Goal: Information Seeking & Learning: Find specific fact

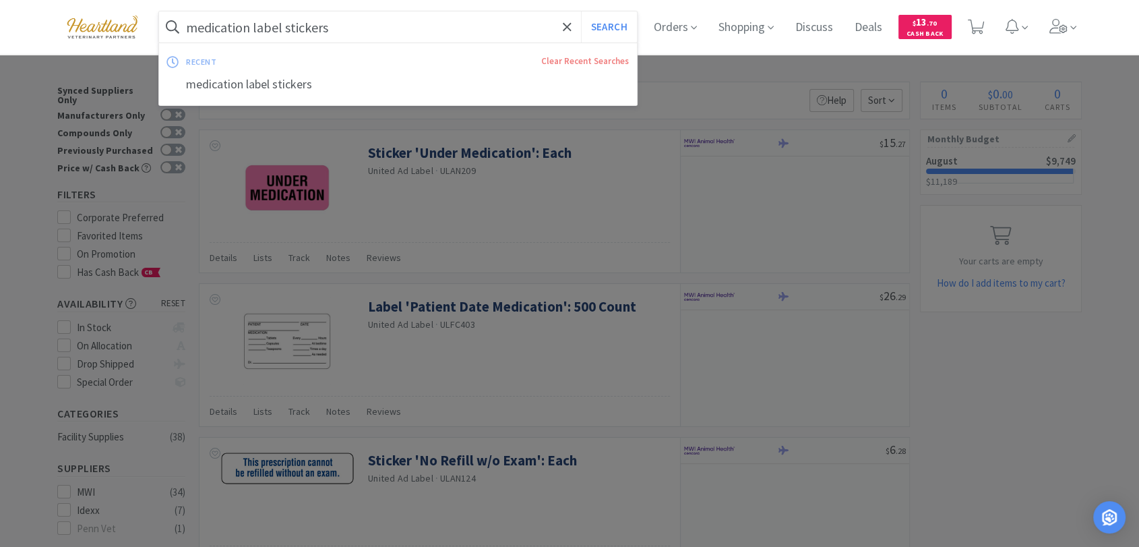
click at [270, 20] on input "medication label stickers" at bounding box center [398, 26] width 478 height 31
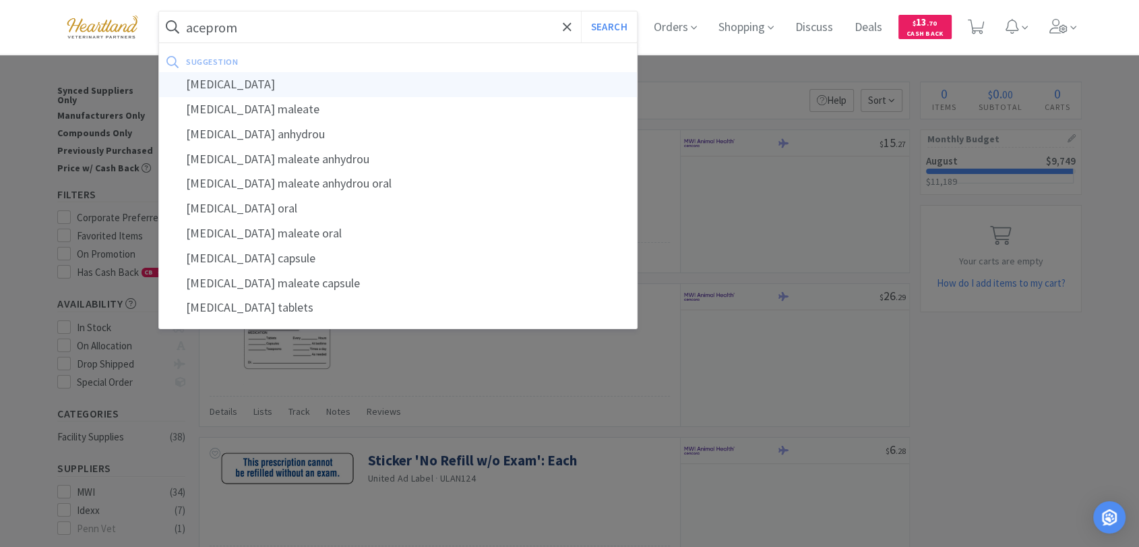
click at [276, 80] on div "[MEDICAL_DATA]" at bounding box center [398, 84] width 478 height 25
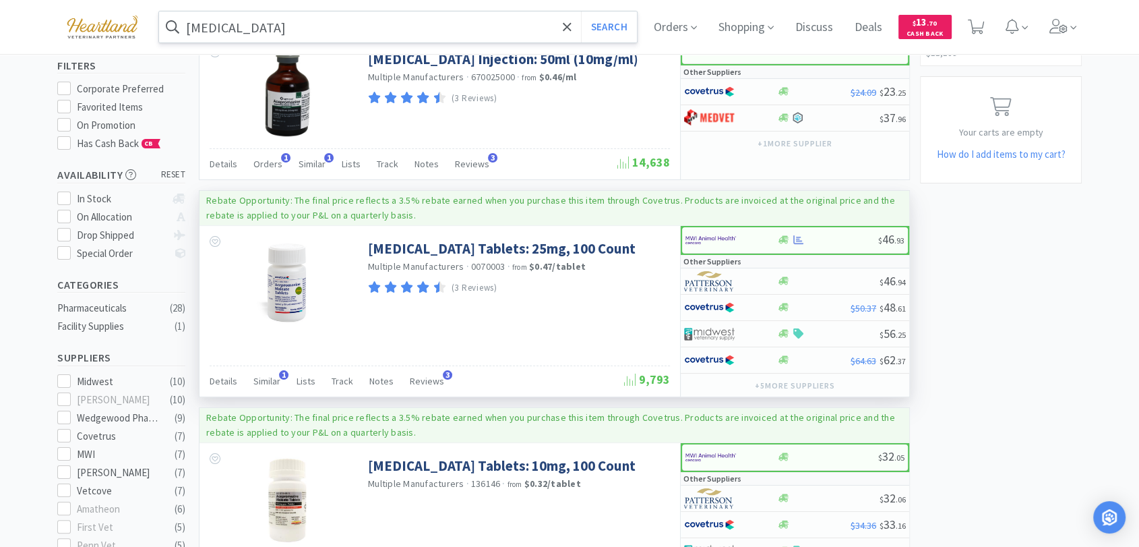
scroll to position [75, 0]
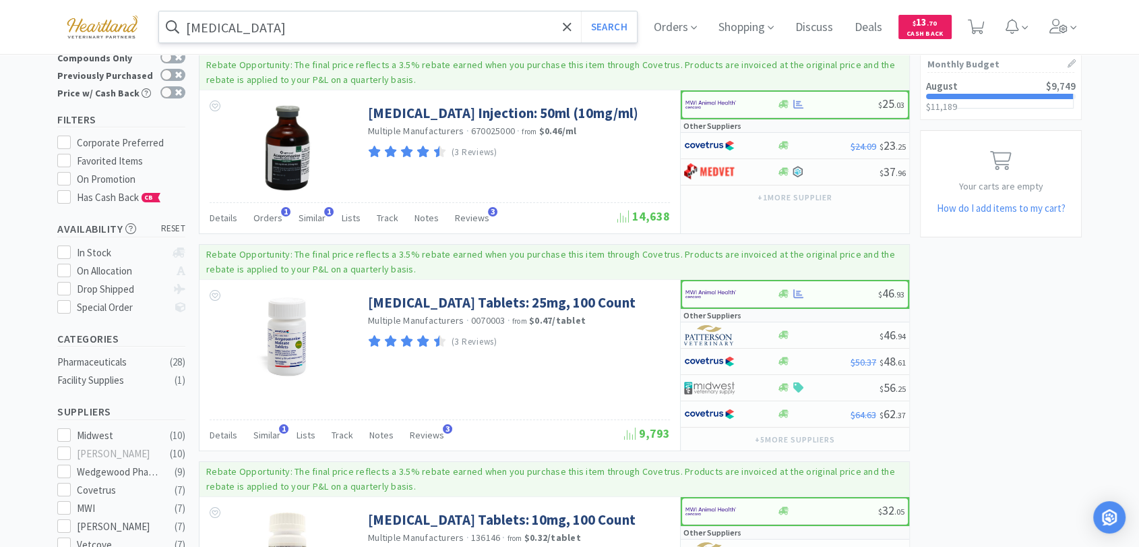
click at [306, 28] on input "[MEDICAL_DATA]" at bounding box center [398, 26] width 478 height 31
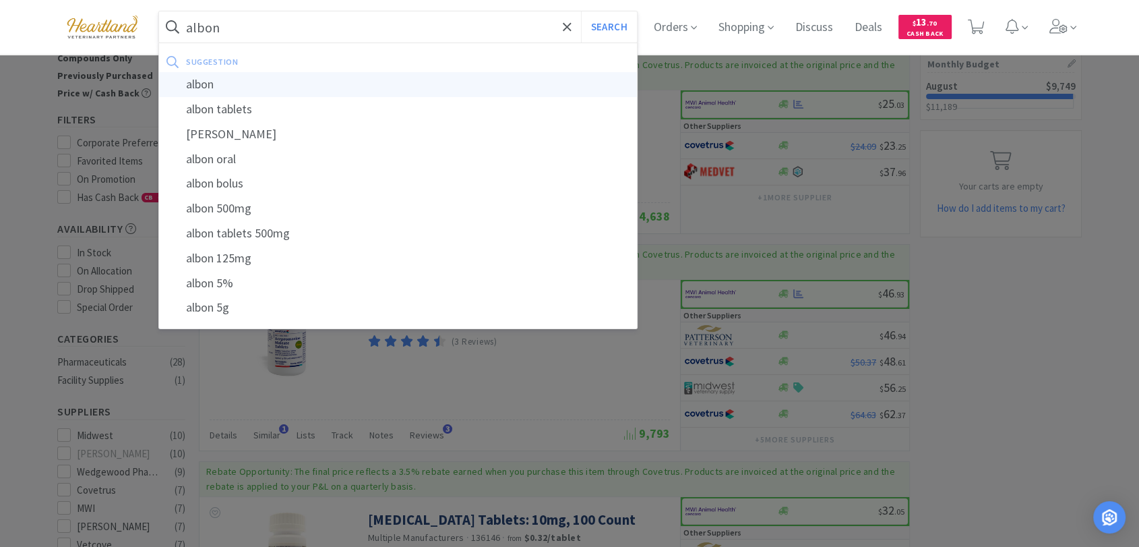
click at [226, 94] on div "albon" at bounding box center [398, 84] width 478 height 25
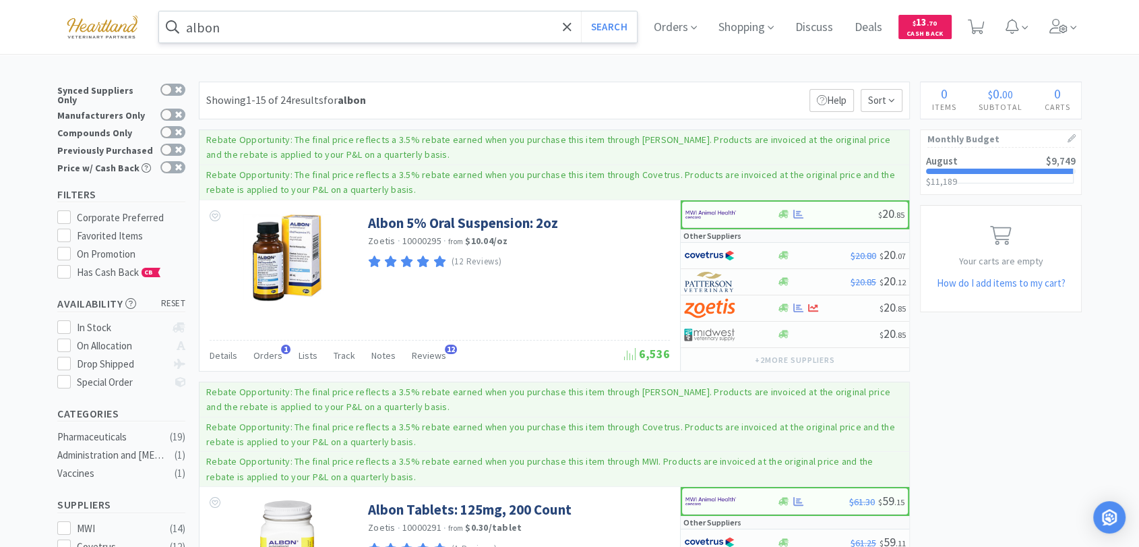
click at [293, 20] on input "albon" at bounding box center [398, 26] width 478 height 31
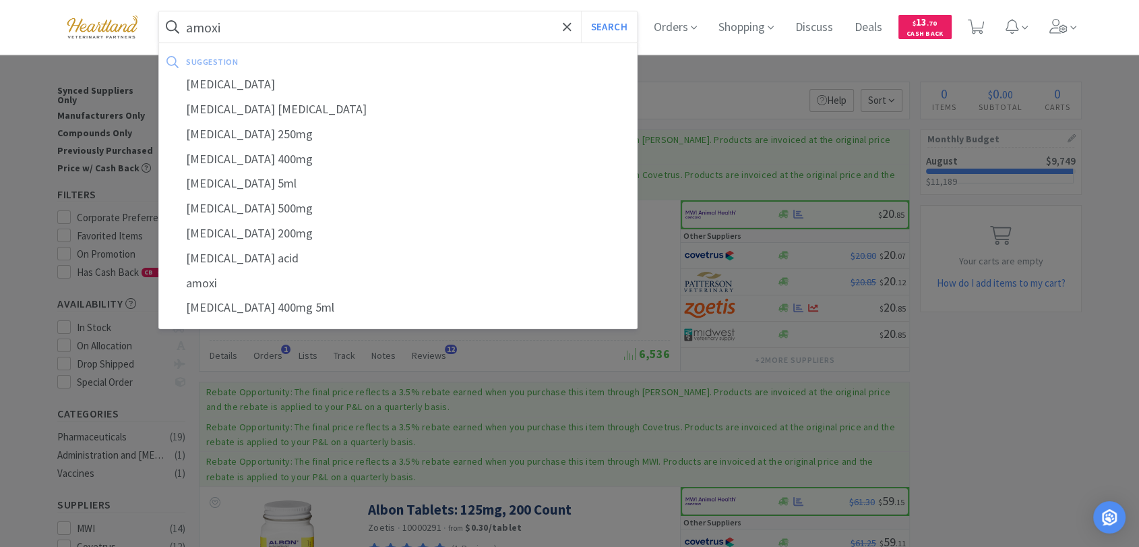
click at [581, 11] on button "Search" at bounding box center [609, 26] width 56 height 31
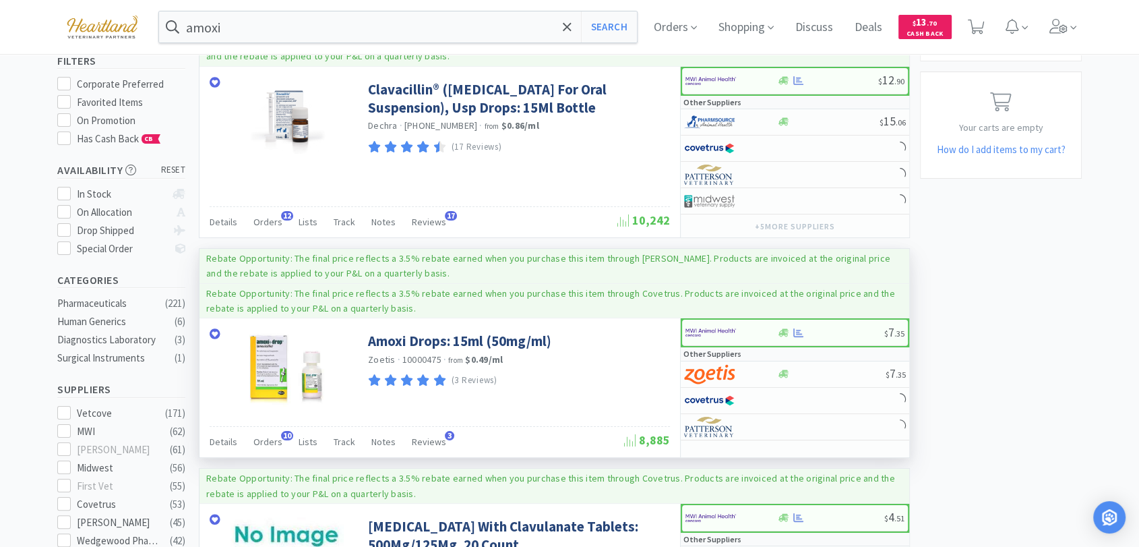
scroll to position [150, 0]
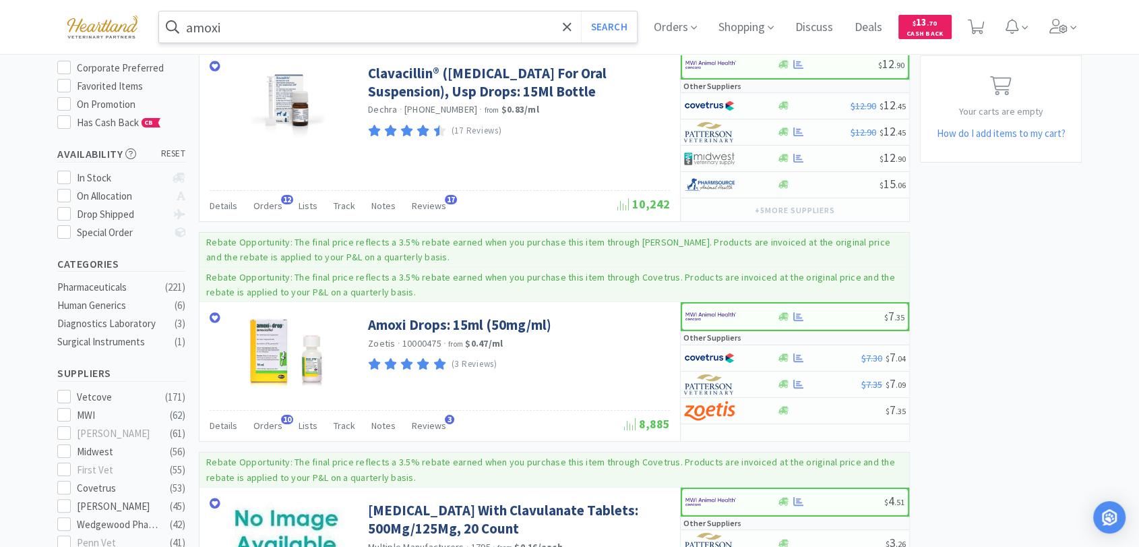
click at [307, 38] on input "amoxi" at bounding box center [398, 26] width 478 height 31
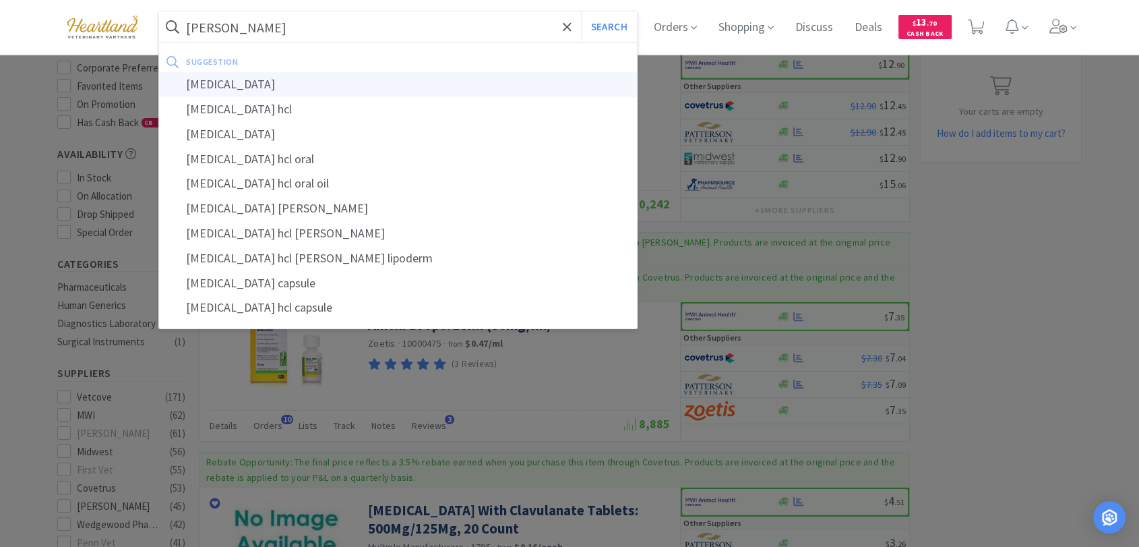
click at [293, 82] on div "[MEDICAL_DATA]" at bounding box center [398, 84] width 478 height 25
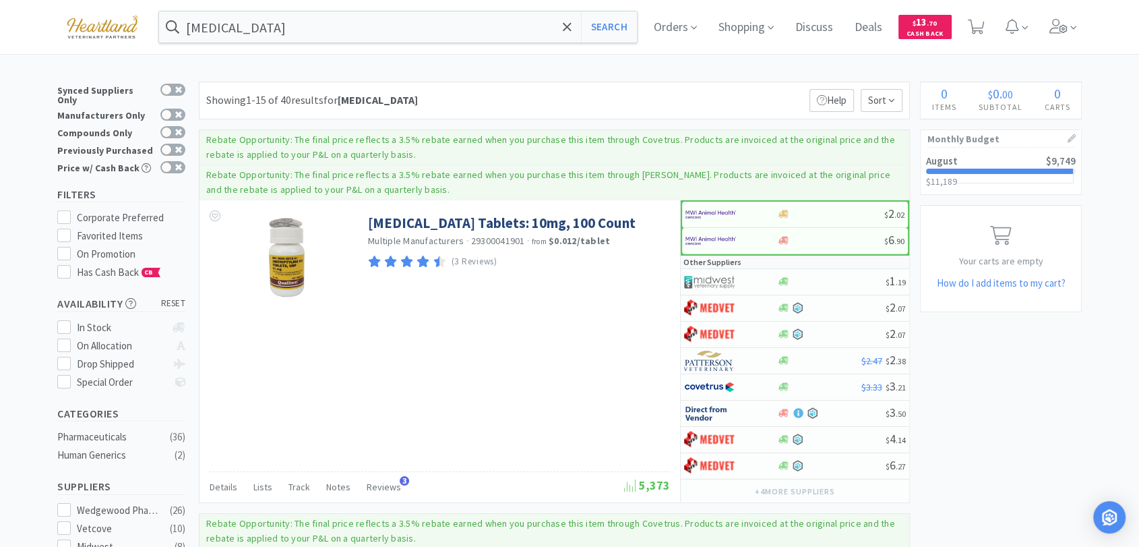
click at [354, 46] on div "[MEDICAL_DATA] Search Orders Shopping Discuss Discuss Deals Deals $ 13 . 70 Cas…" at bounding box center [569, 27] width 1024 height 54
click at [351, 23] on input "[MEDICAL_DATA]" at bounding box center [398, 26] width 478 height 31
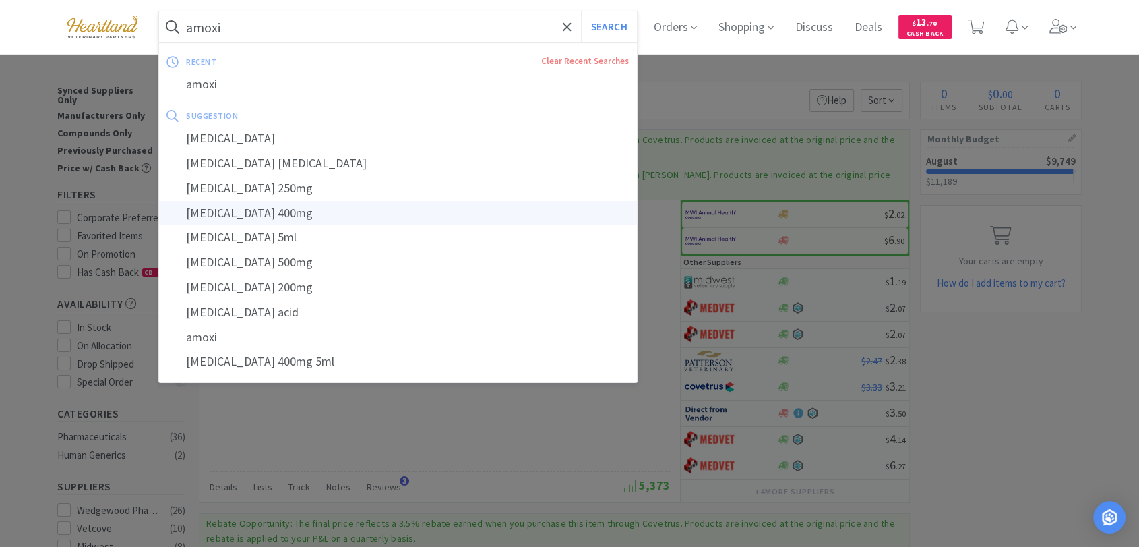
click at [236, 216] on div "[MEDICAL_DATA] 400mg" at bounding box center [398, 213] width 478 height 25
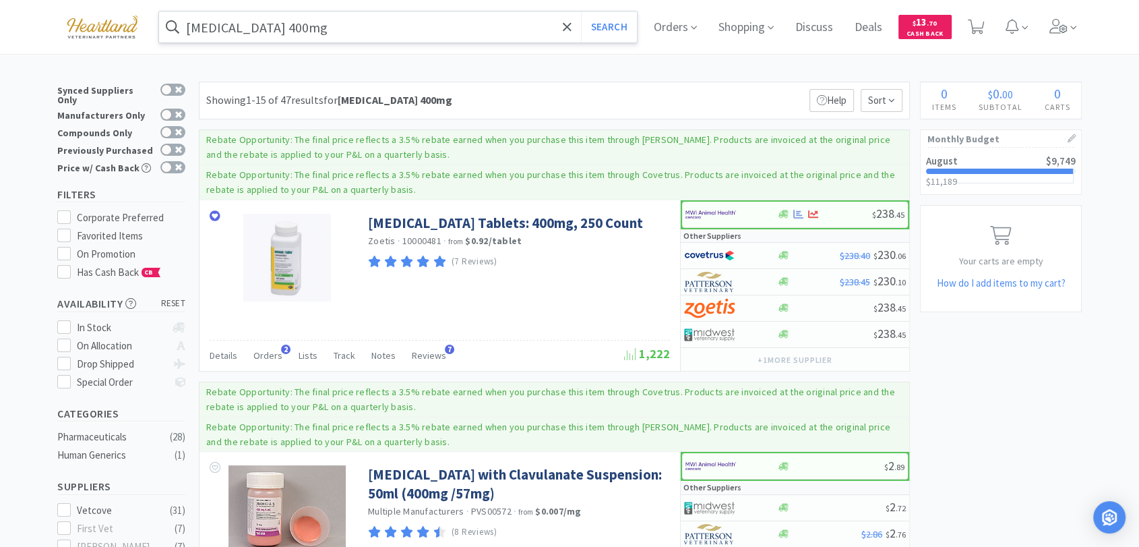
click at [352, 25] on input "[MEDICAL_DATA] 400mg" at bounding box center [398, 26] width 478 height 31
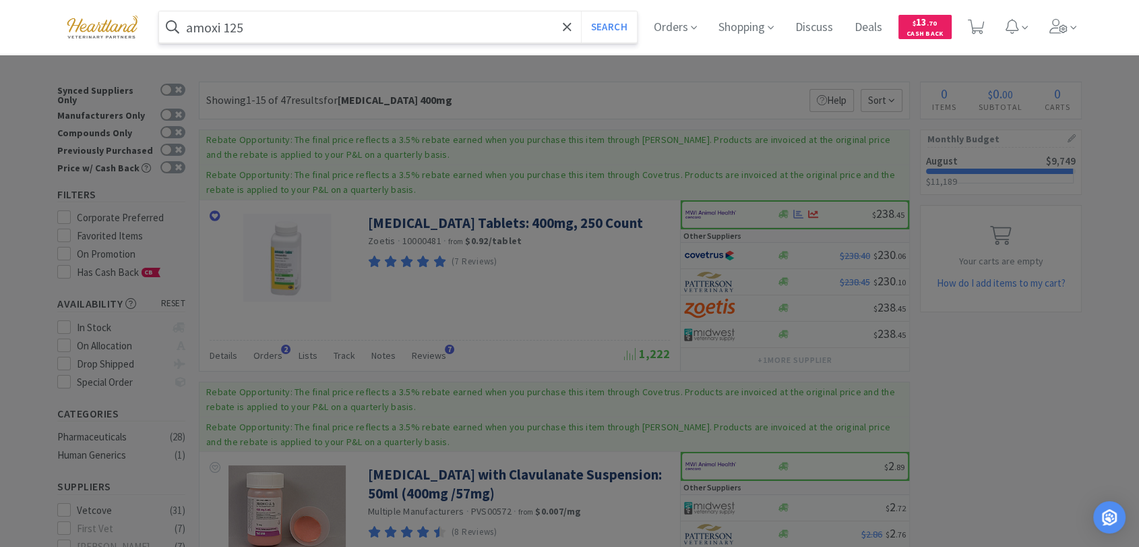
click at [581, 11] on button "Search" at bounding box center [609, 26] width 56 height 31
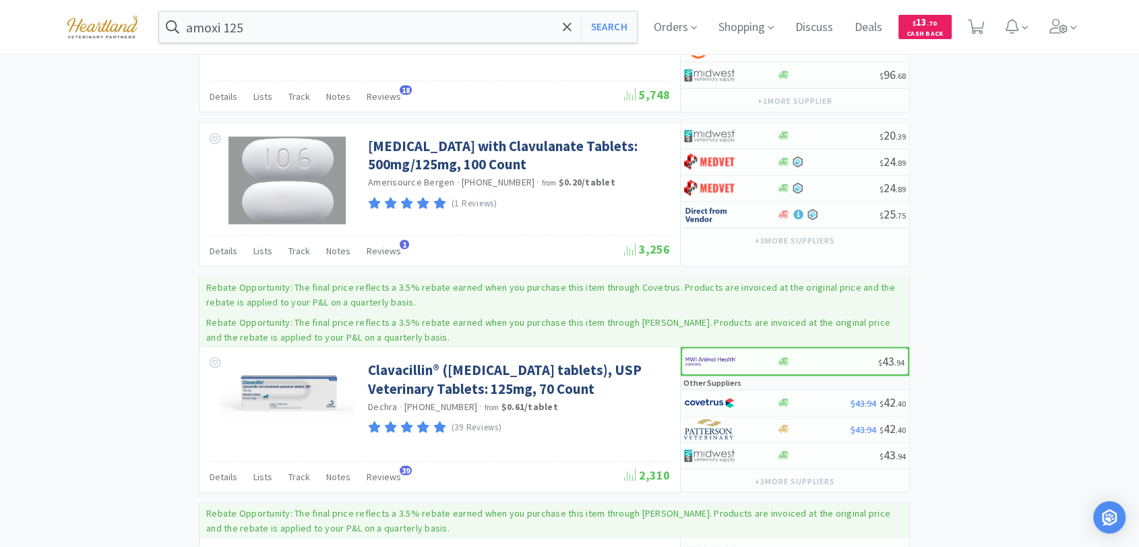
scroll to position [2620, 0]
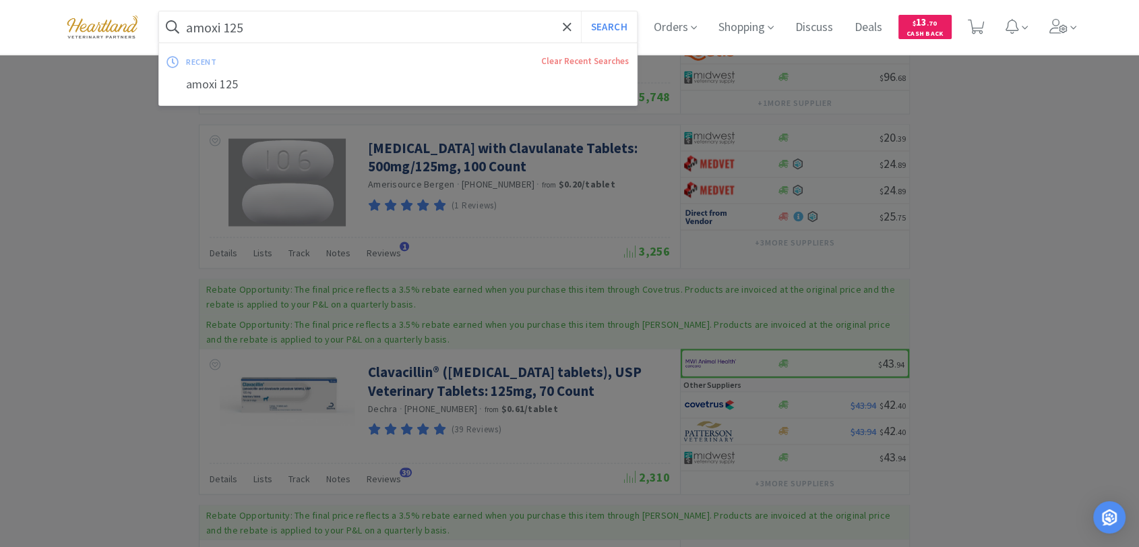
click at [372, 36] on input "amoxi 125" at bounding box center [398, 26] width 478 height 31
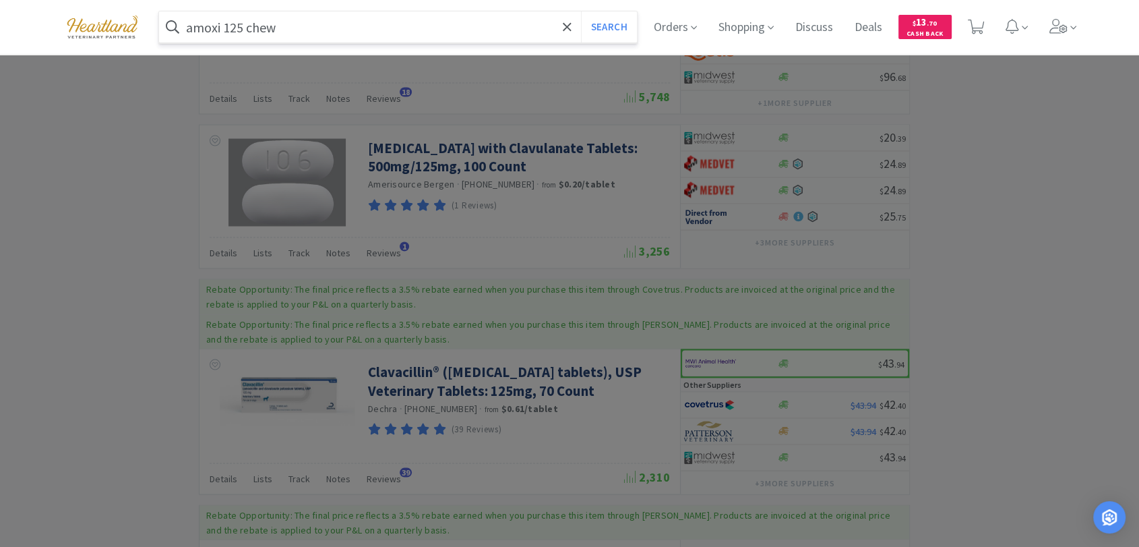
click at [581, 11] on button "Search" at bounding box center [609, 26] width 56 height 31
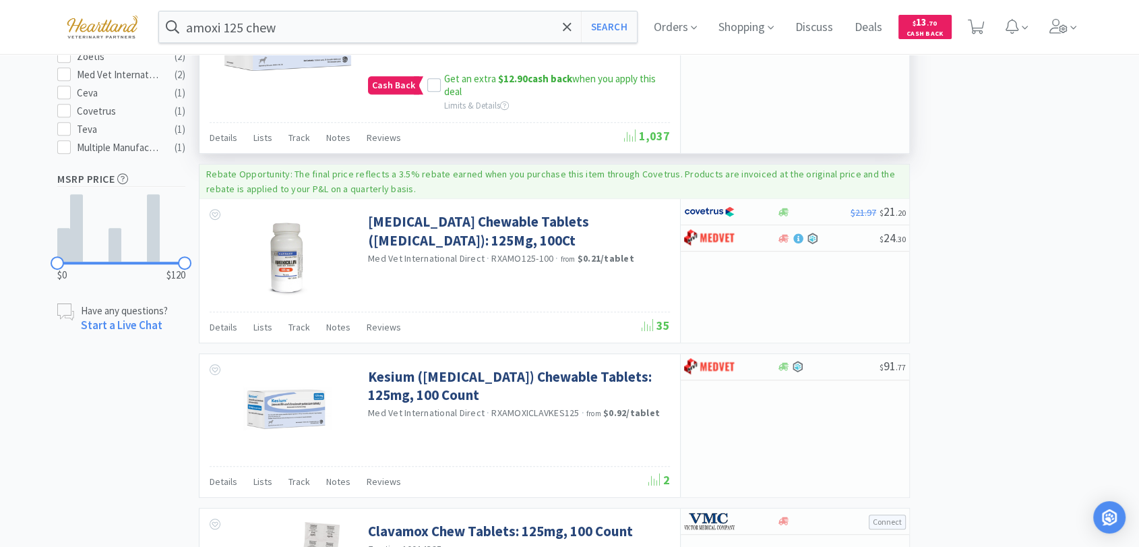
scroll to position [674, 0]
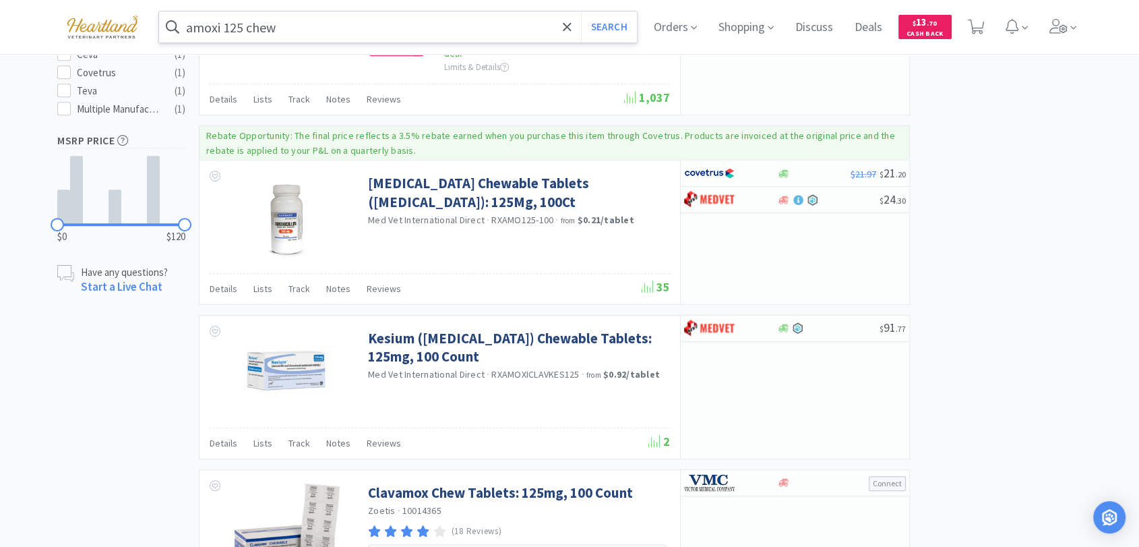
click at [473, 22] on input "amoxi 125 chew" at bounding box center [398, 26] width 478 height 31
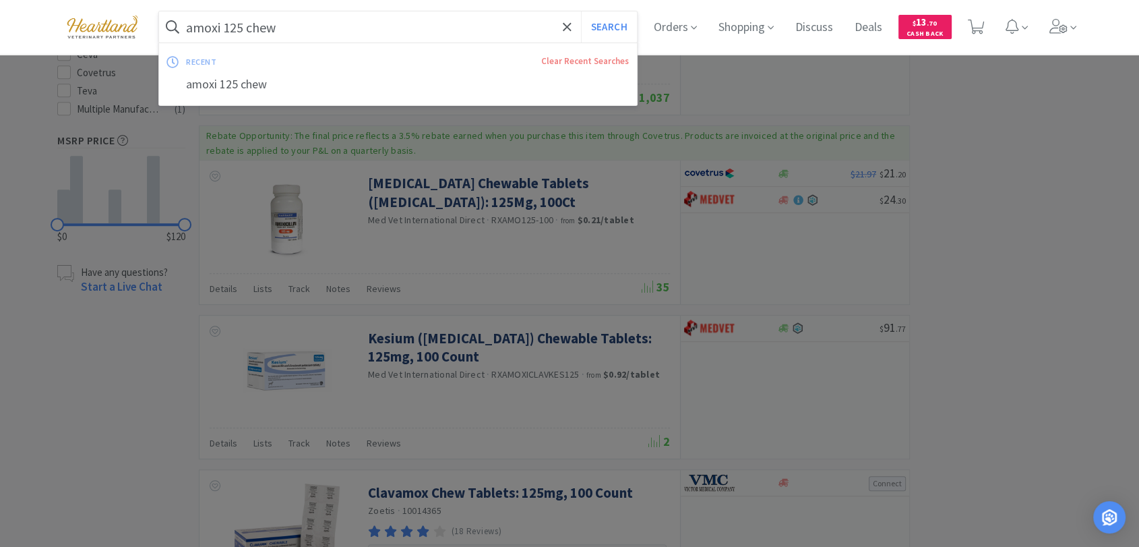
type input "N"
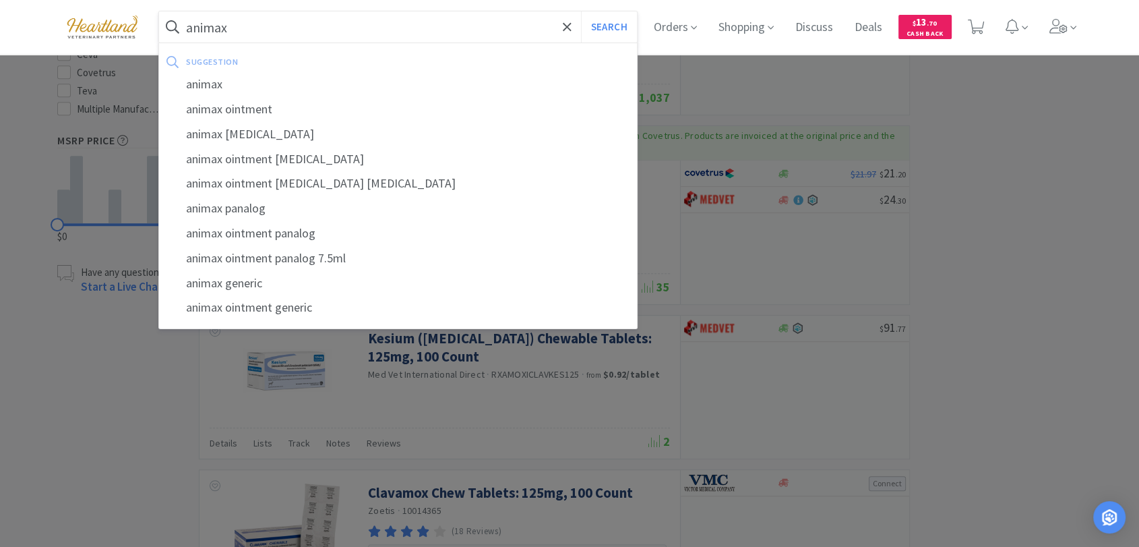
click at [581, 11] on button "Search" at bounding box center [609, 26] width 56 height 31
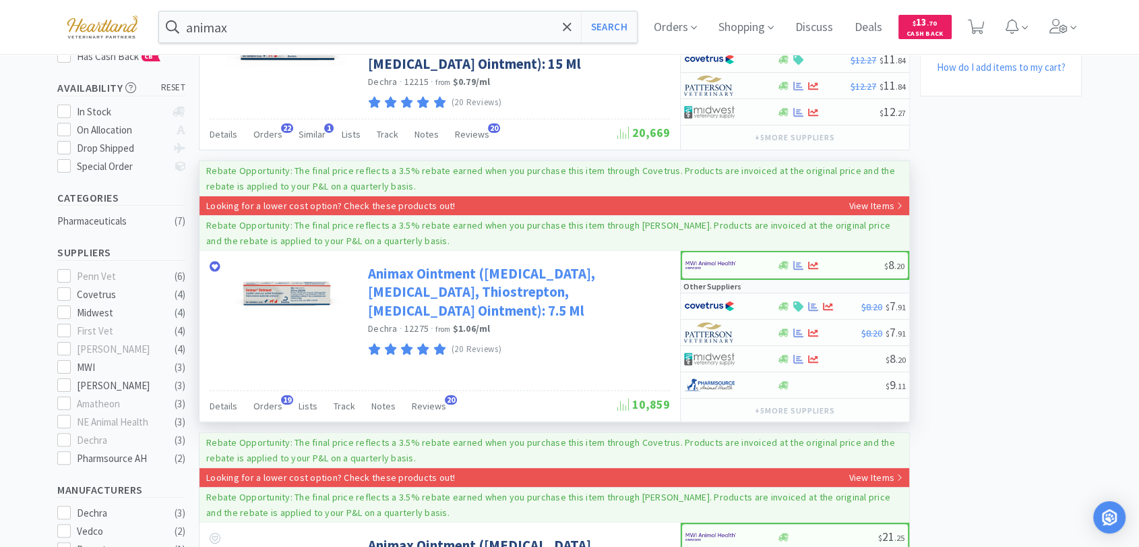
scroll to position [224, 0]
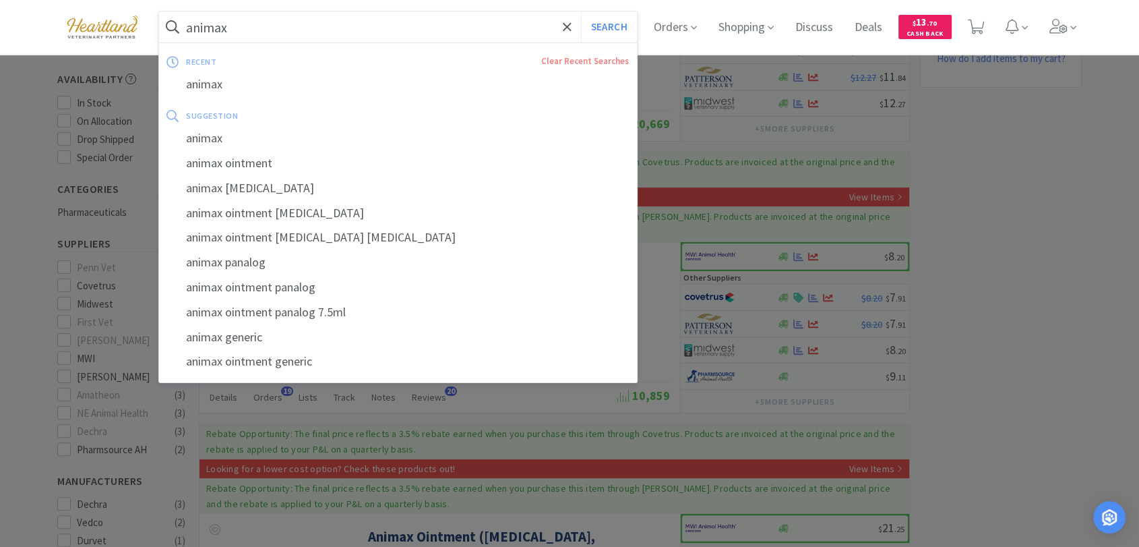
click at [312, 34] on input "animax" at bounding box center [398, 26] width 478 height 31
click at [334, 29] on input "animax" at bounding box center [398, 26] width 478 height 31
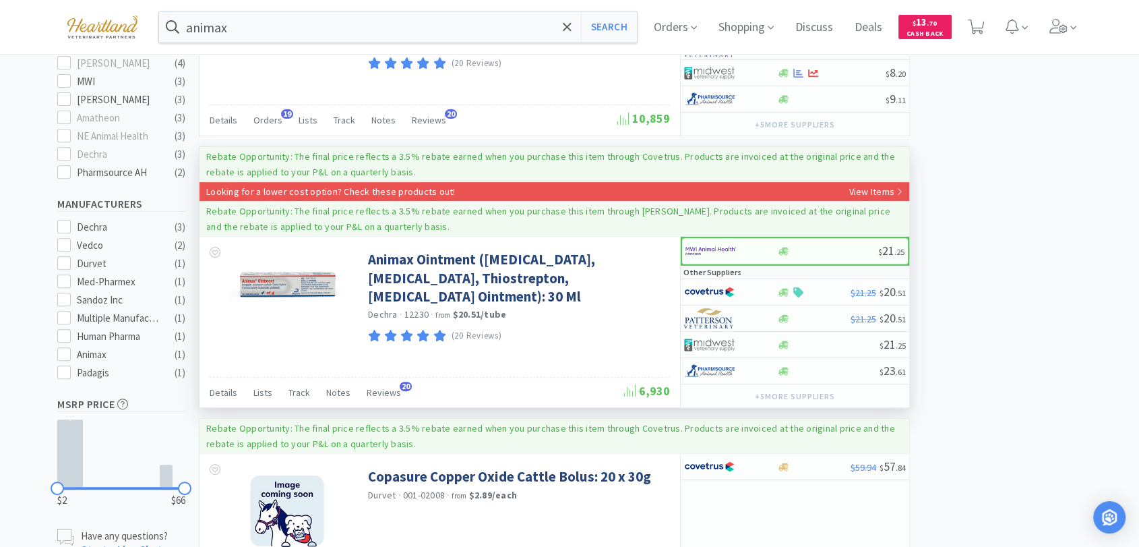
scroll to position [524, 0]
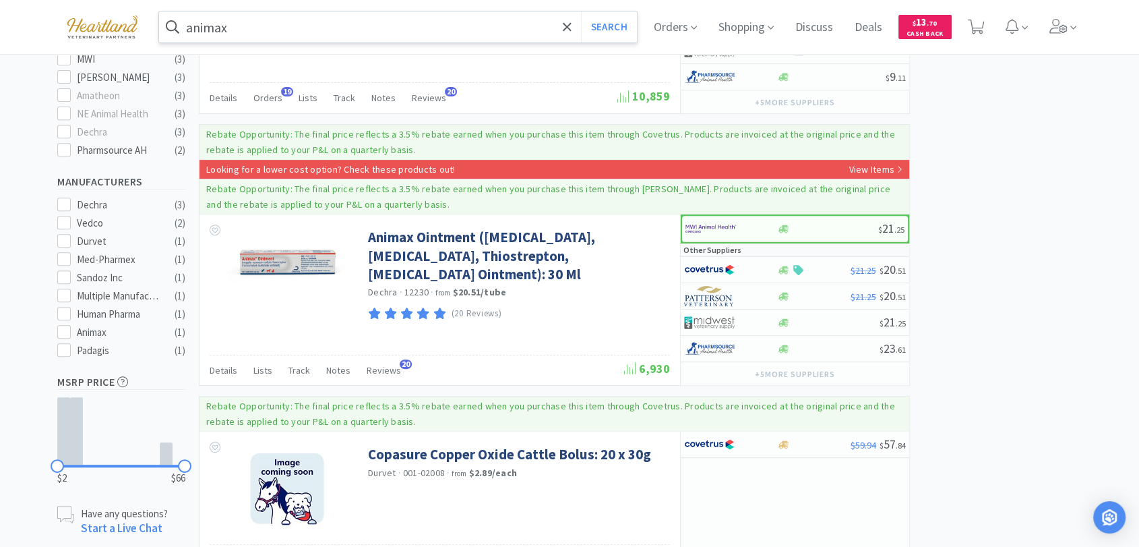
click at [265, 29] on input "animax" at bounding box center [398, 26] width 478 height 31
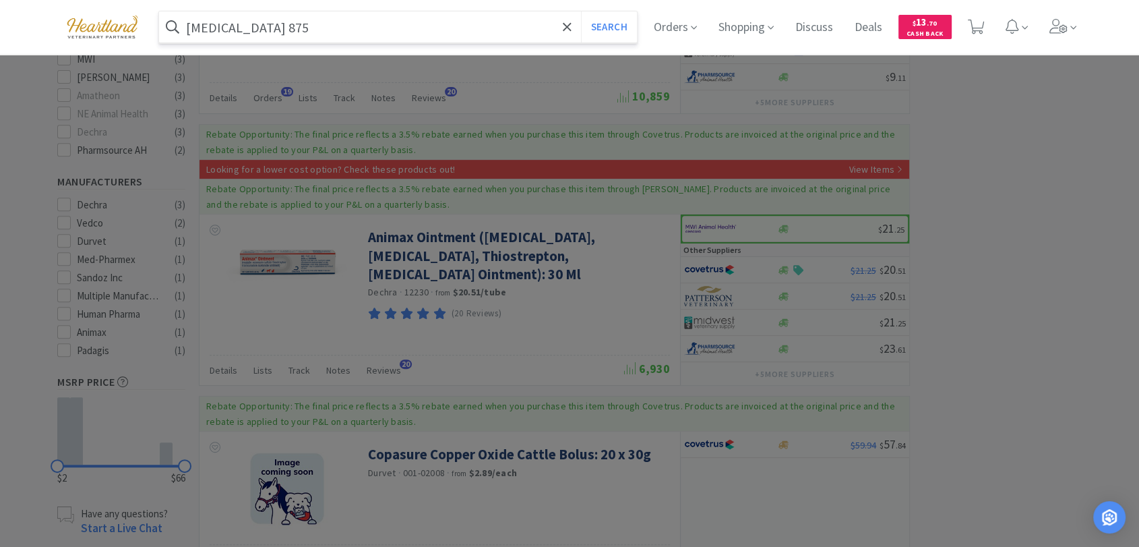
click at [581, 11] on button "Search" at bounding box center [609, 26] width 56 height 31
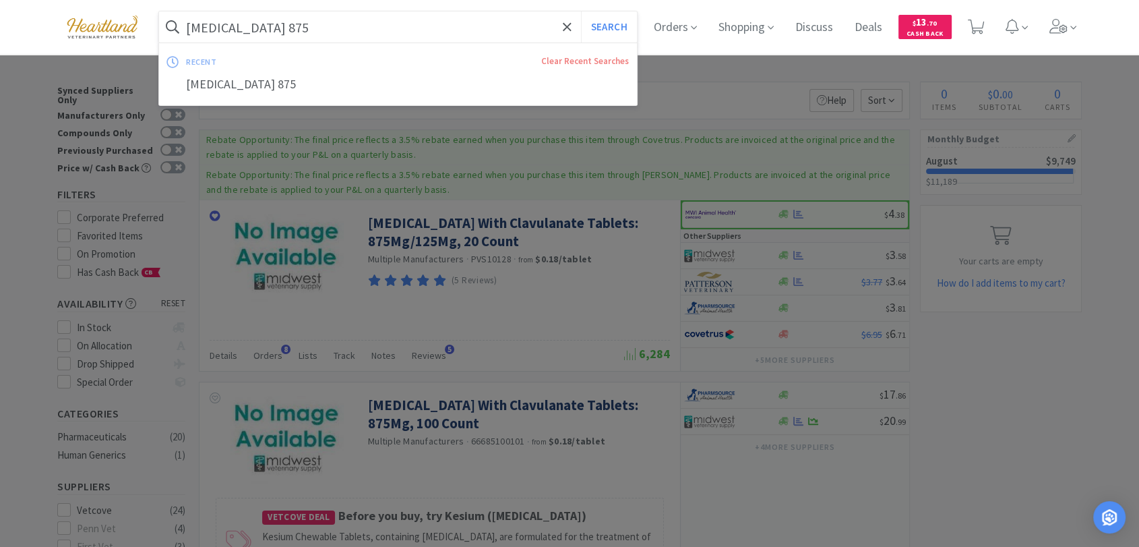
click at [330, 19] on input "[MEDICAL_DATA] 875" at bounding box center [398, 26] width 478 height 31
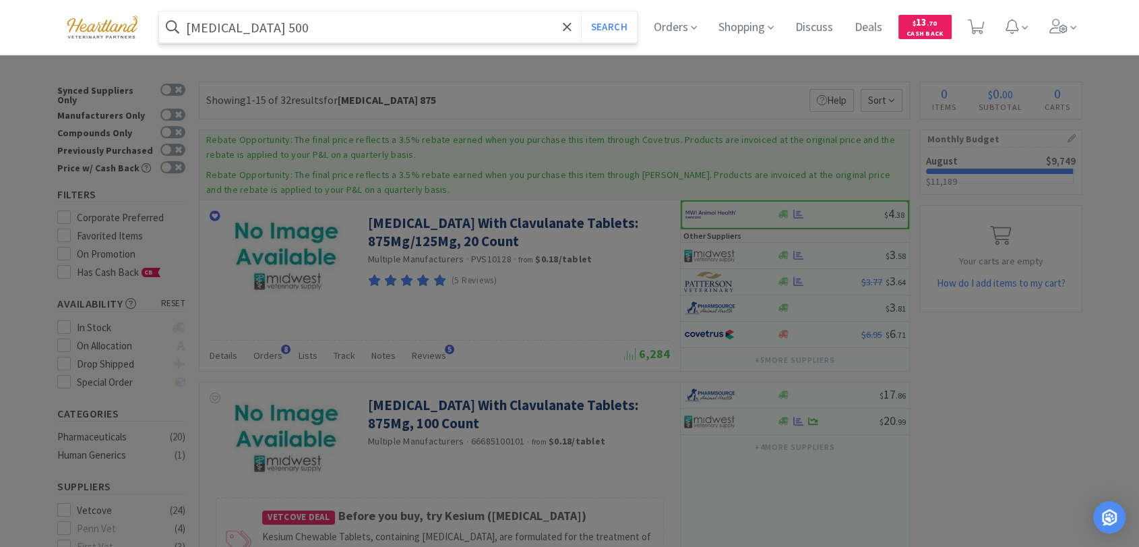
click at [581, 11] on button "Search" at bounding box center [609, 26] width 56 height 31
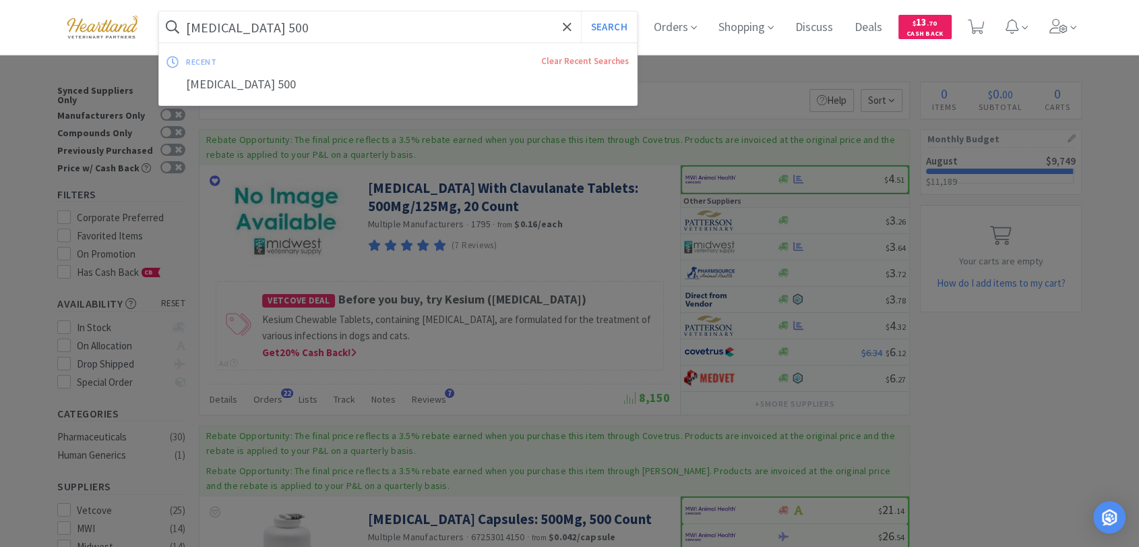
click at [307, 13] on input "[MEDICAL_DATA] 500" at bounding box center [398, 26] width 478 height 31
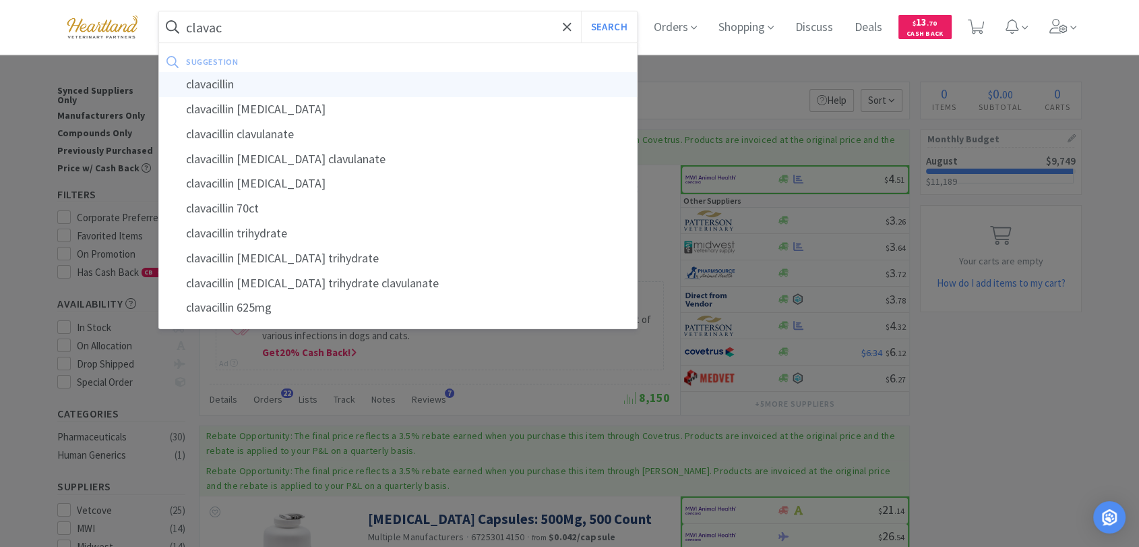
click at [265, 86] on div "clavacillin" at bounding box center [398, 84] width 478 height 25
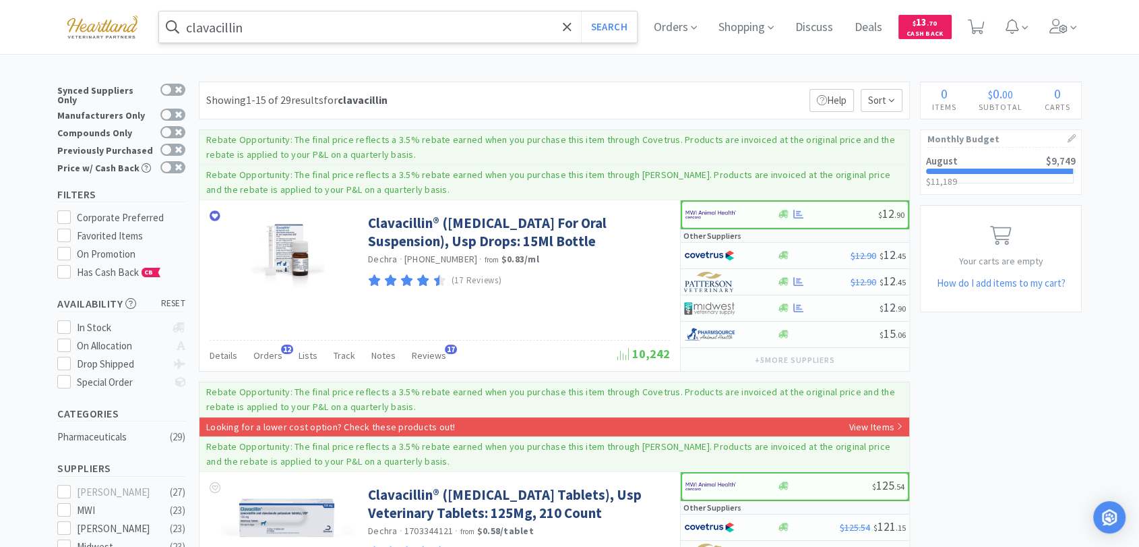
click at [286, 24] on input "clavacillin" at bounding box center [398, 26] width 478 height 31
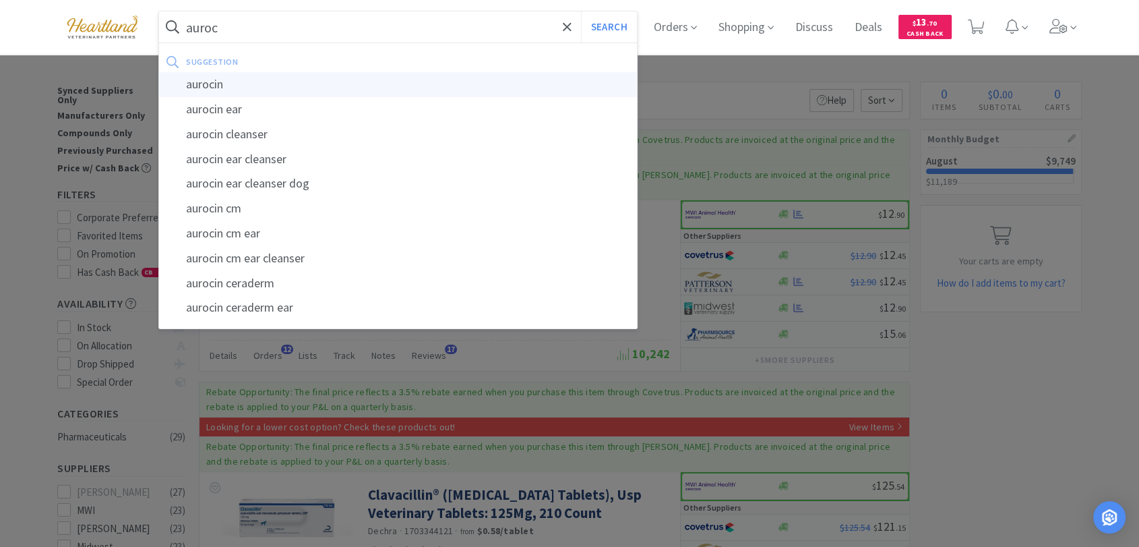
click at [279, 75] on div "aurocin" at bounding box center [398, 84] width 478 height 25
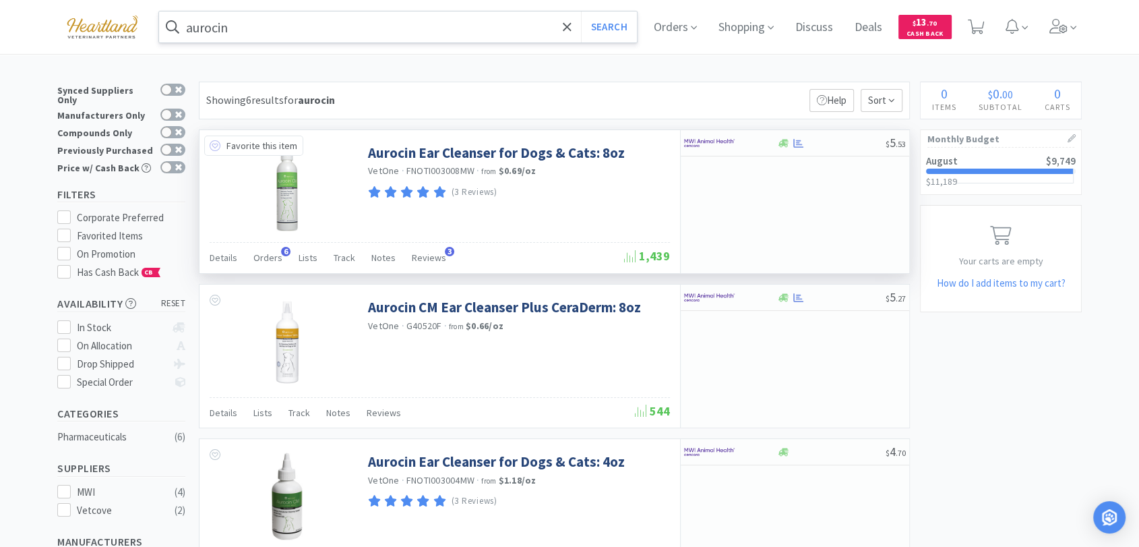
click at [218, 142] on icon at bounding box center [215, 145] width 11 height 11
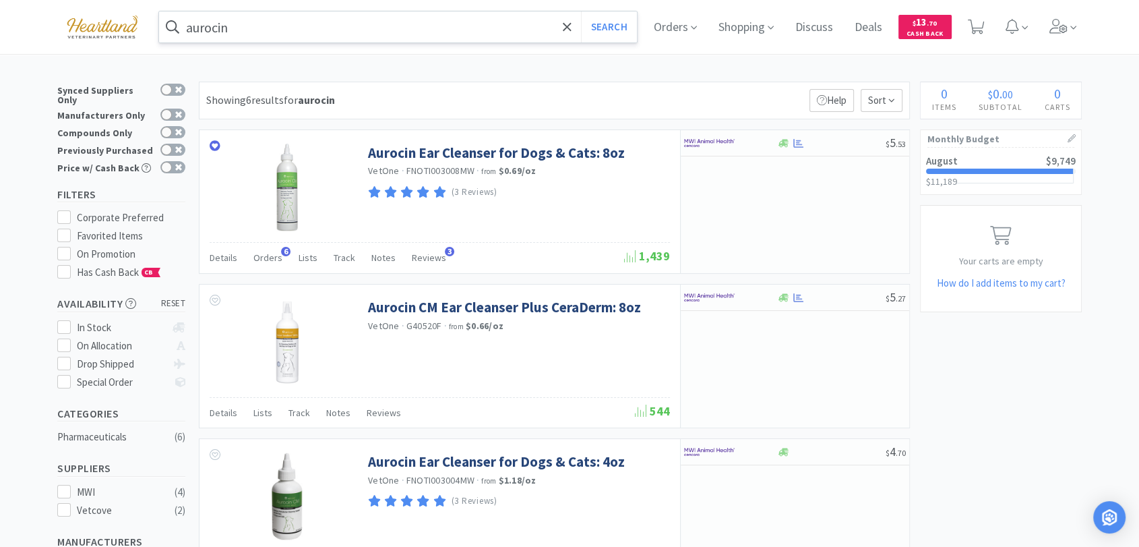
click at [272, 16] on input "aurocin" at bounding box center [398, 26] width 478 height 31
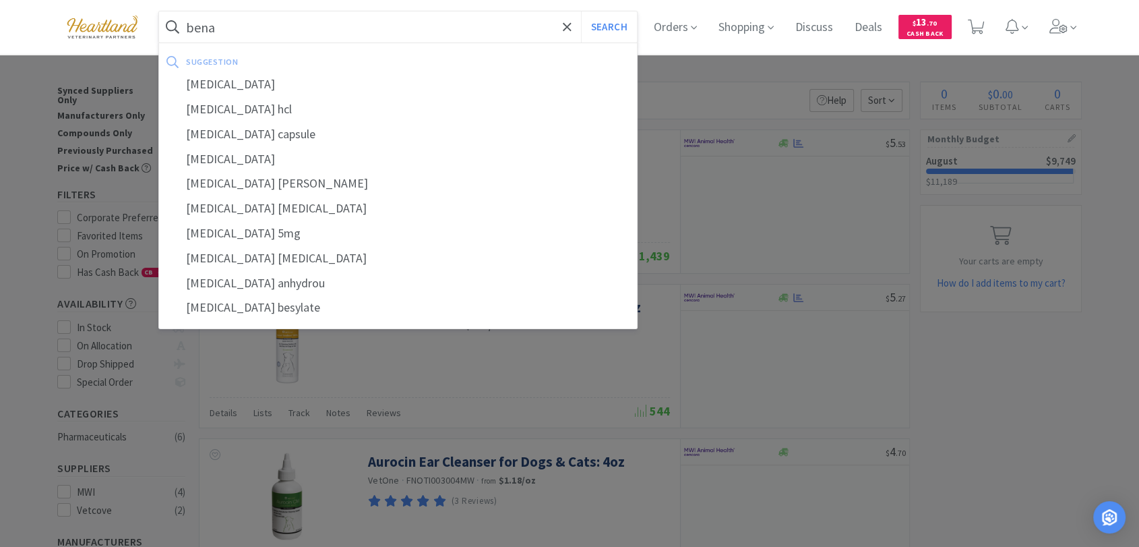
drag, startPoint x: 220, startPoint y: 88, endPoint x: 247, endPoint y: 90, distance: 26.4
click at [220, 87] on div "[MEDICAL_DATA]" at bounding box center [398, 84] width 478 height 25
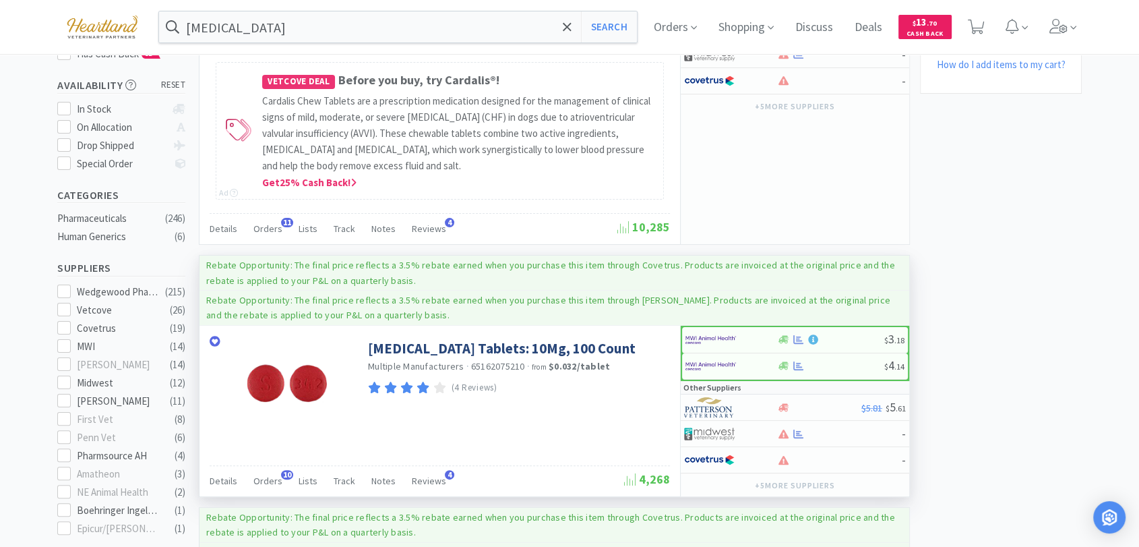
scroll to position [224, 0]
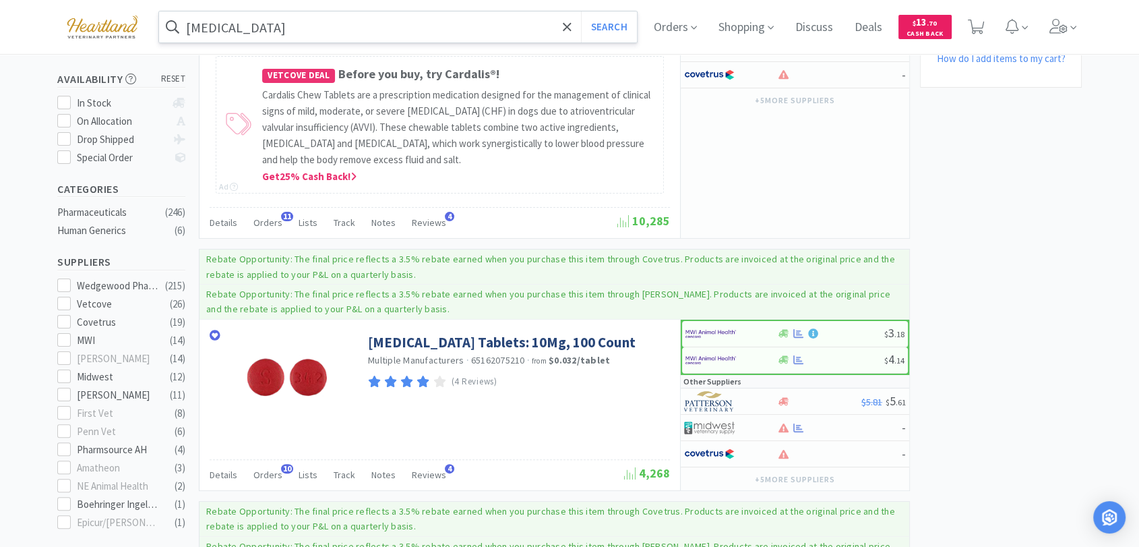
click at [281, 23] on input "[MEDICAL_DATA]" at bounding box center [398, 26] width 478 height 31
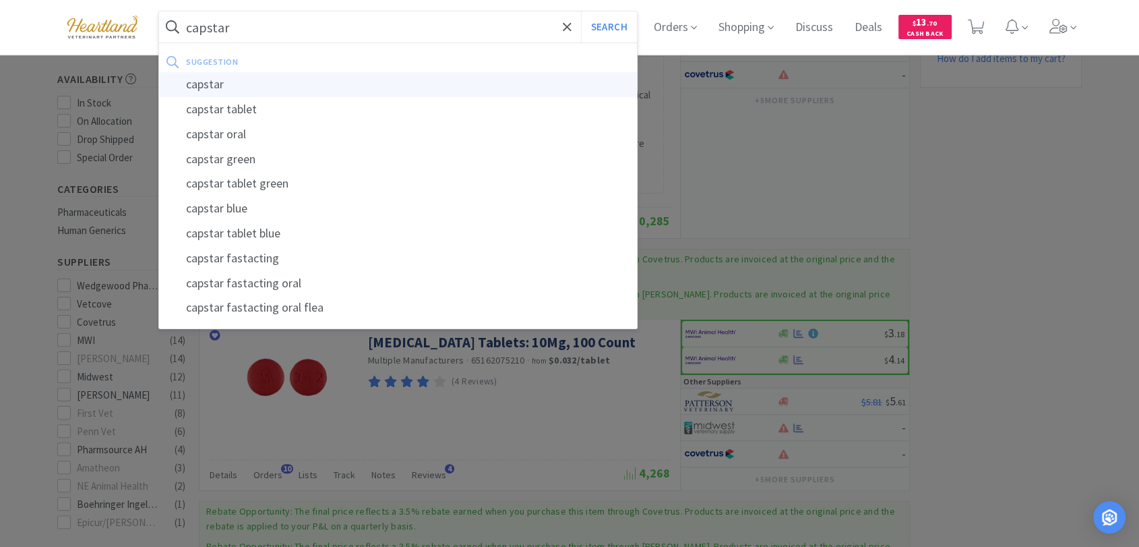
click at [245, 75] on div "capstar" at bounding box center [398, 84] width 478 height 25
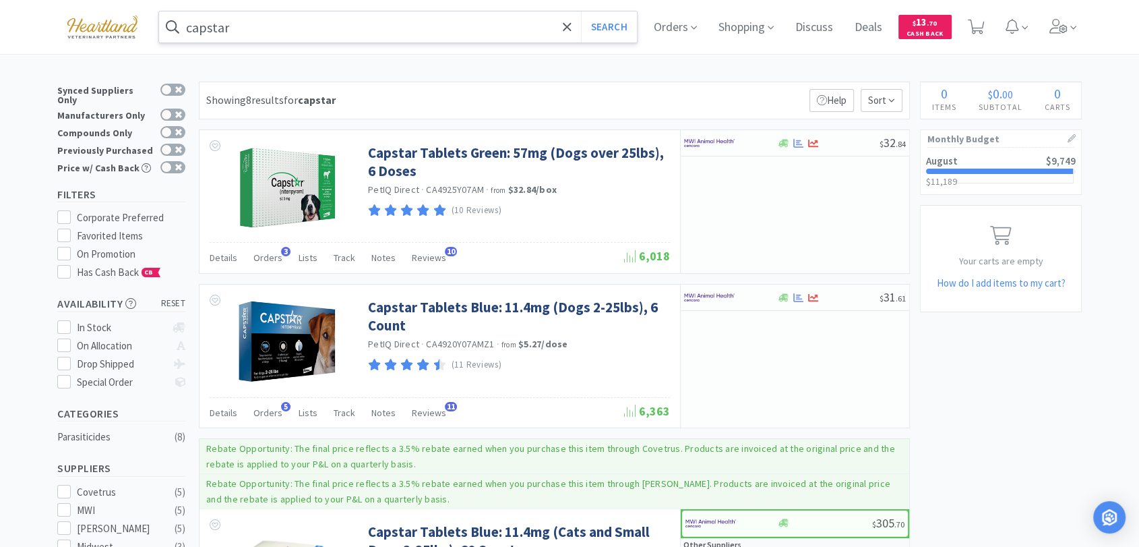
click at [216, 34] on input "capstar" at bounding box center [398, 26] width 478 height 31
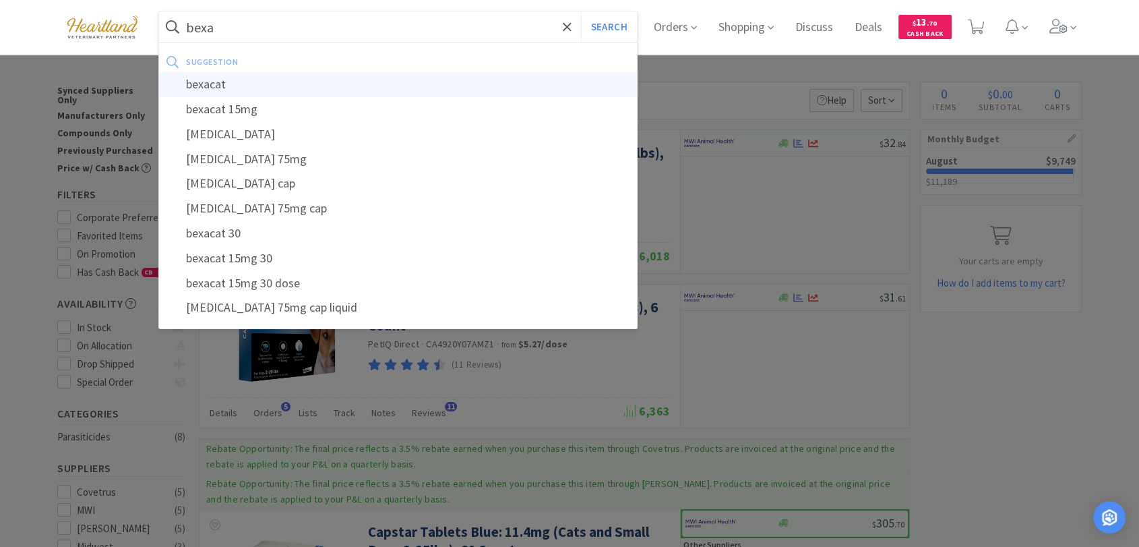
click at [227, 84] on div "bexacat" at bounding box center [398, 84] width 478 height 25
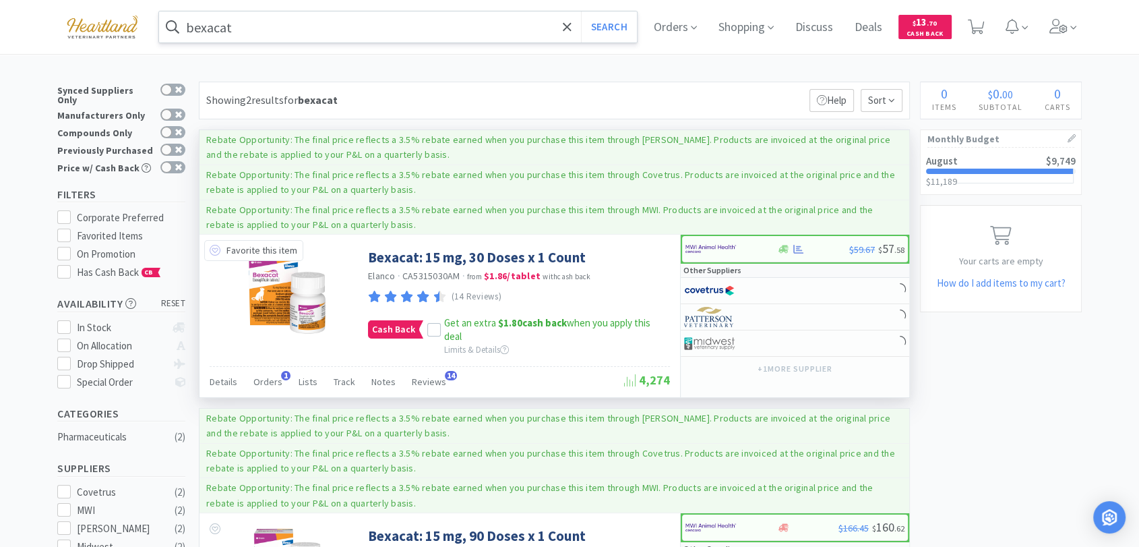
click at [212, 245] on icon at bounding box center [215, 250] width 11 height 11
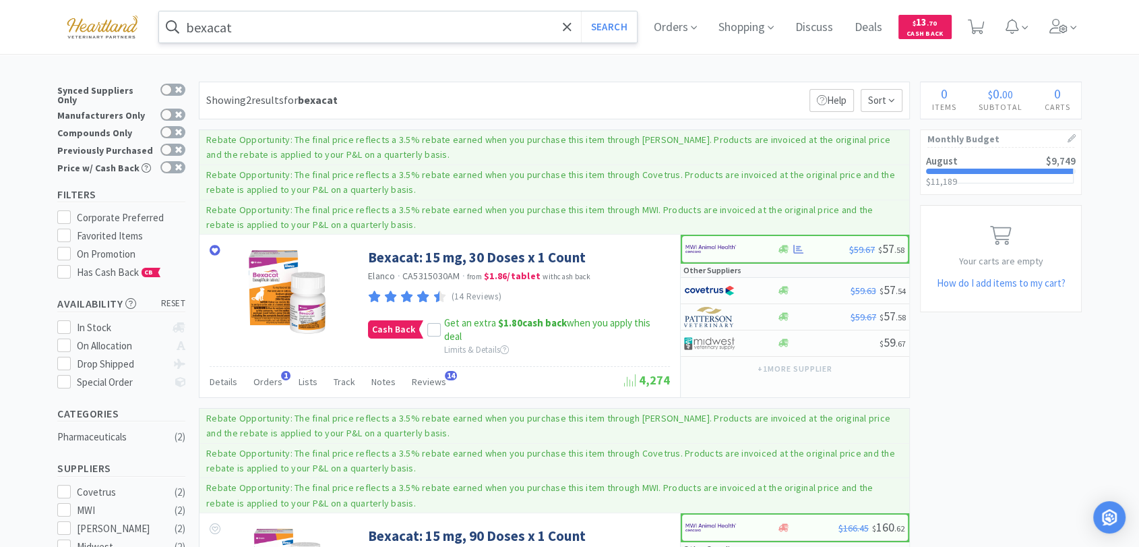
click at [272, 20] on input "bexacat" at bounding box center [398, 26] width 478 height 31
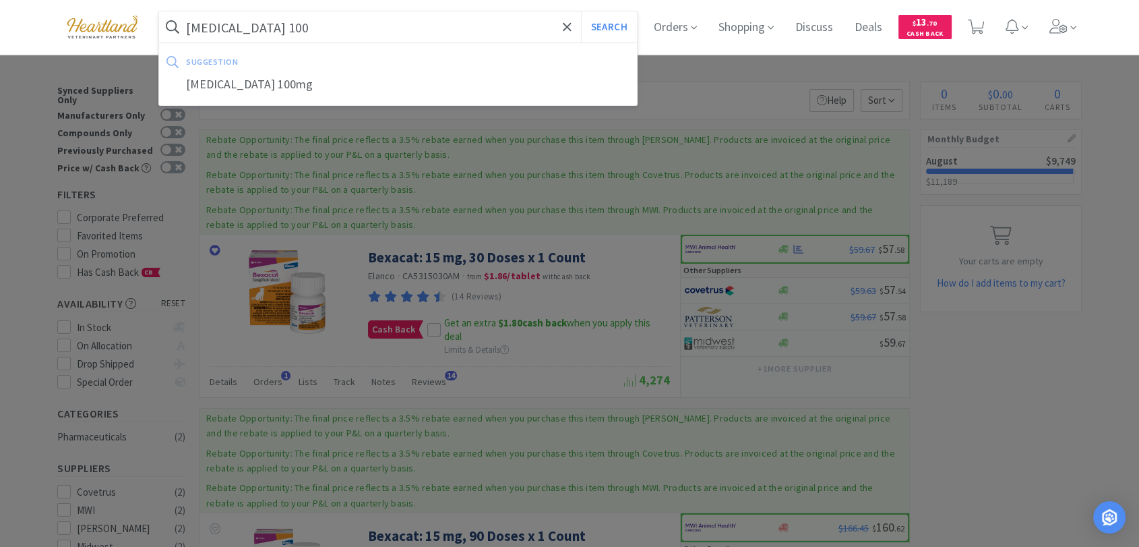
click at [581, 11] on button "Search" at bounding box center [609, 26] width 56 height 31
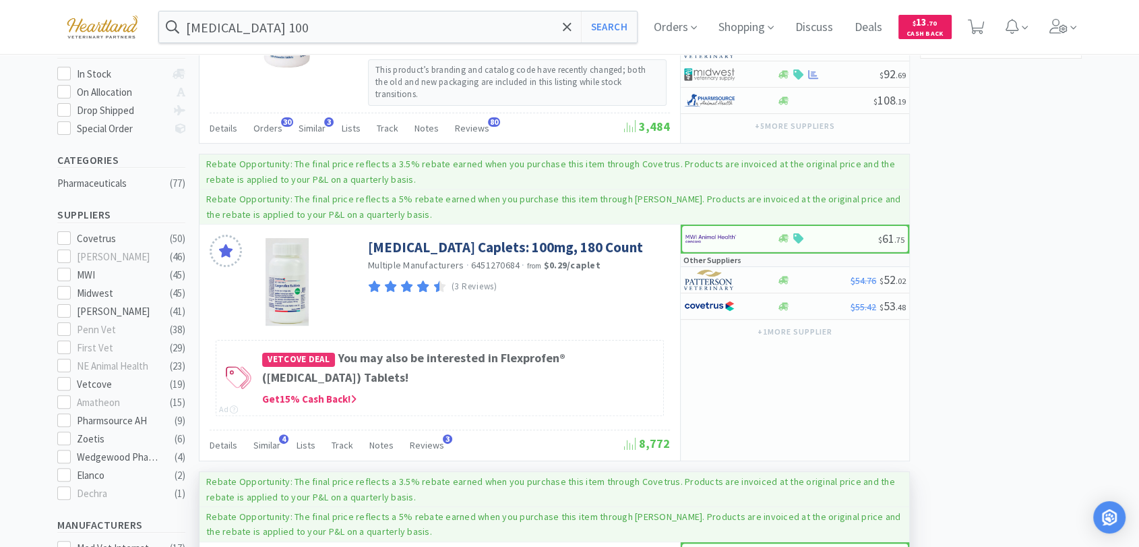
scroll to position [299, 0]
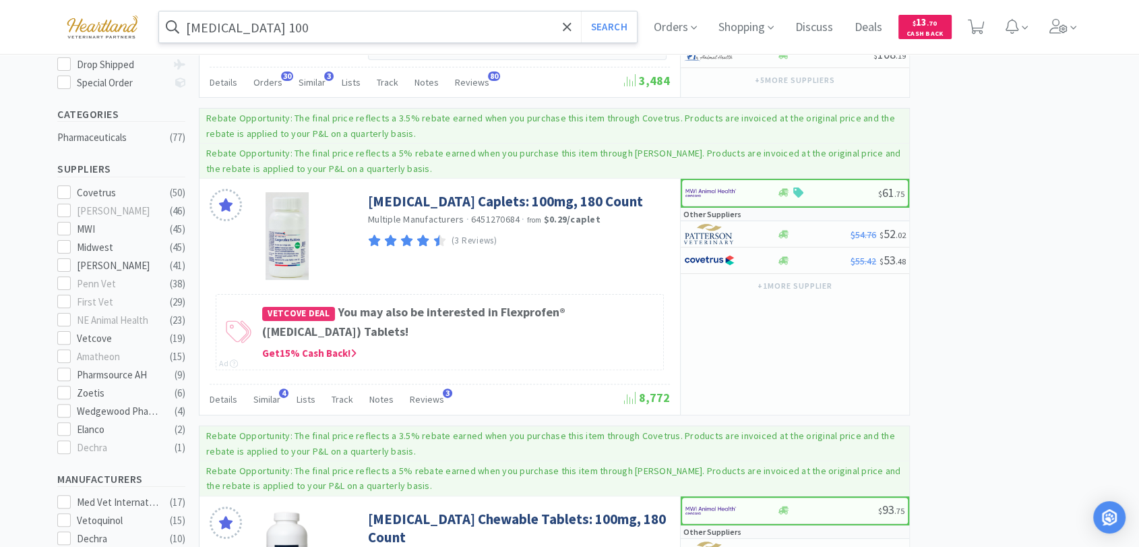
click at [370, 20] on input "[MEDICAL_DATA] 100" at bounding box center [398, 26] width 478 height 31
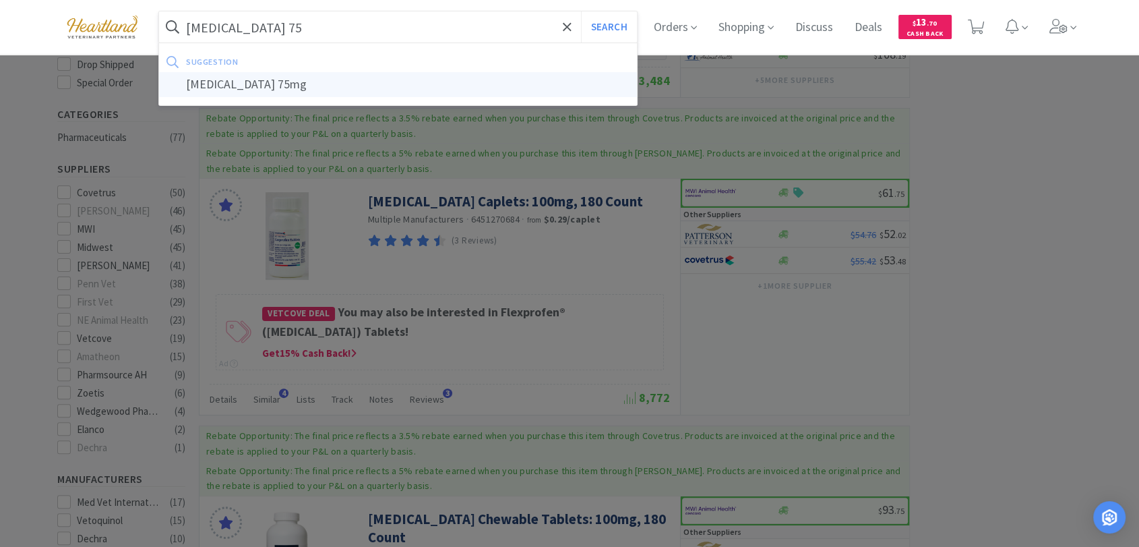
click at [345, 88] on div "[MEDICAL_DATA] 75mg" at bounding box center [398, 84] width 478 height 25
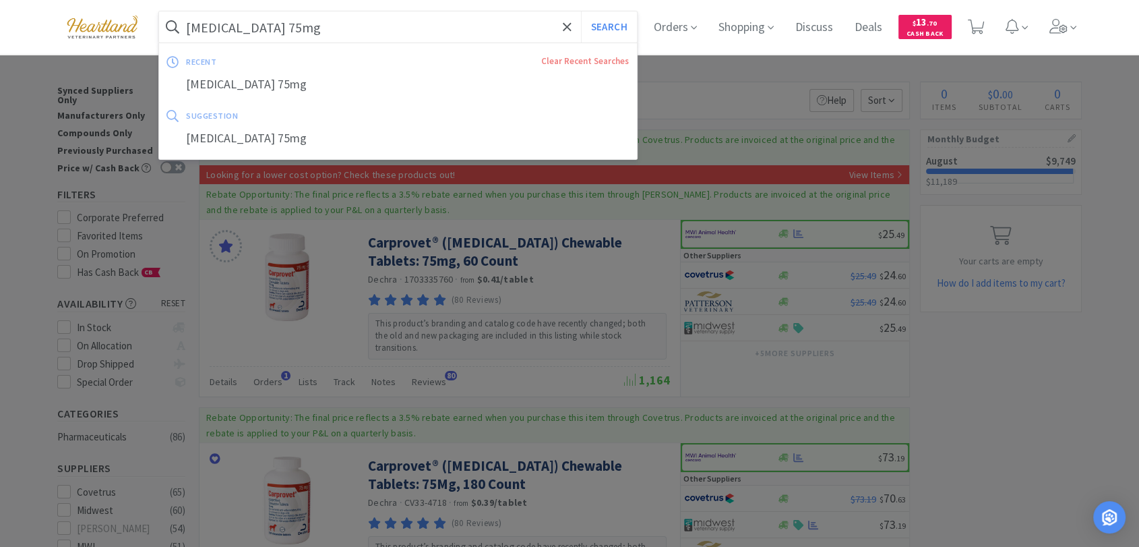
click at [275, 22] on input "[MEDICAL_DATA] 75mg" at bounding box center [398, 26] width 478 height 31
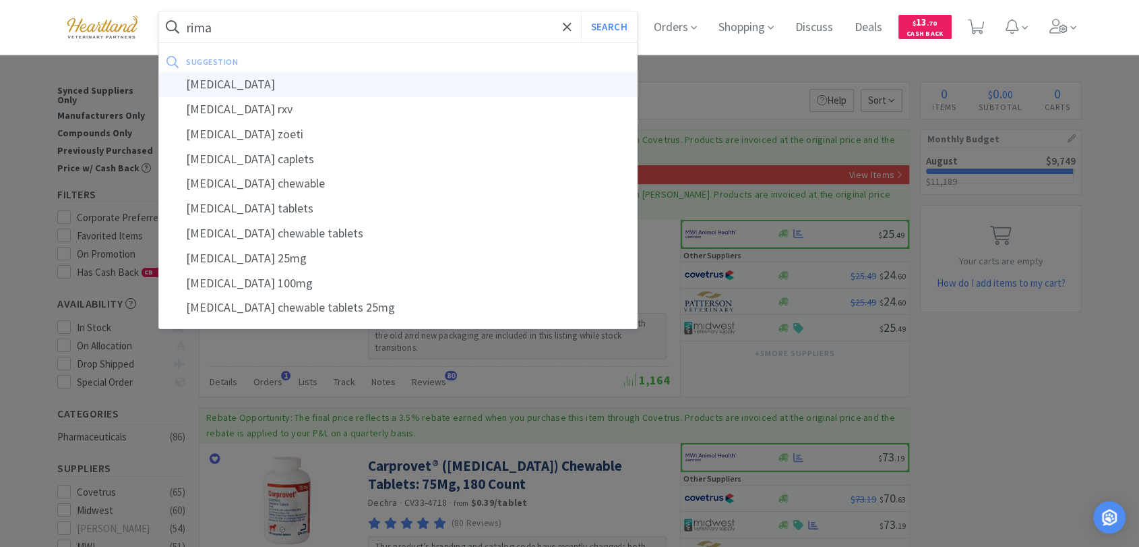
click at [248, 82] on div "[MEDICAL_DATA]" at bounding box center [398, 84] width 478 height 25
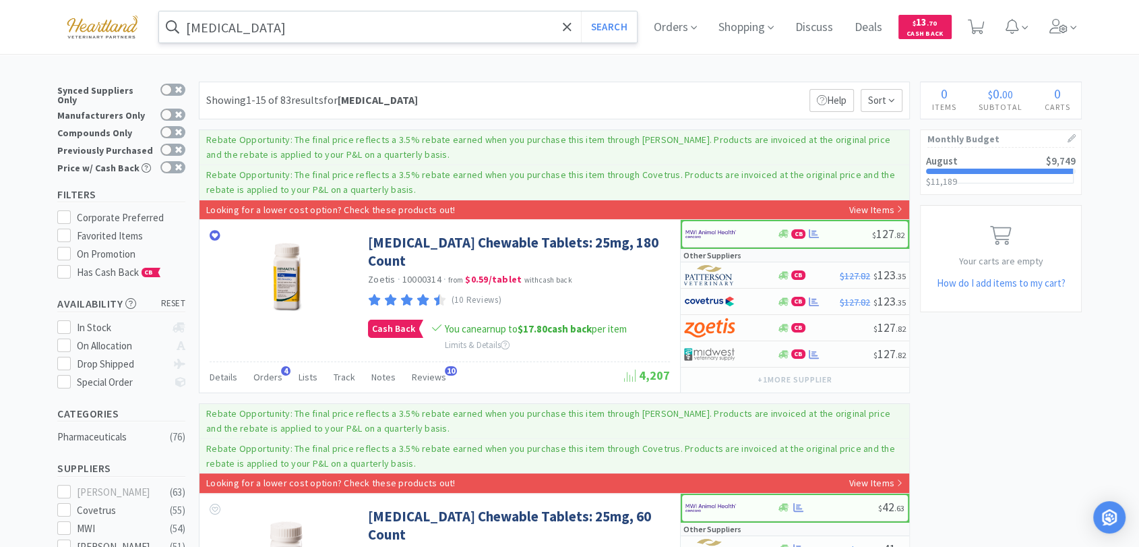
click at [429, 23] on input "[MEDICAL_DATA]" at bounding box center [398, 26] width 478 height 31
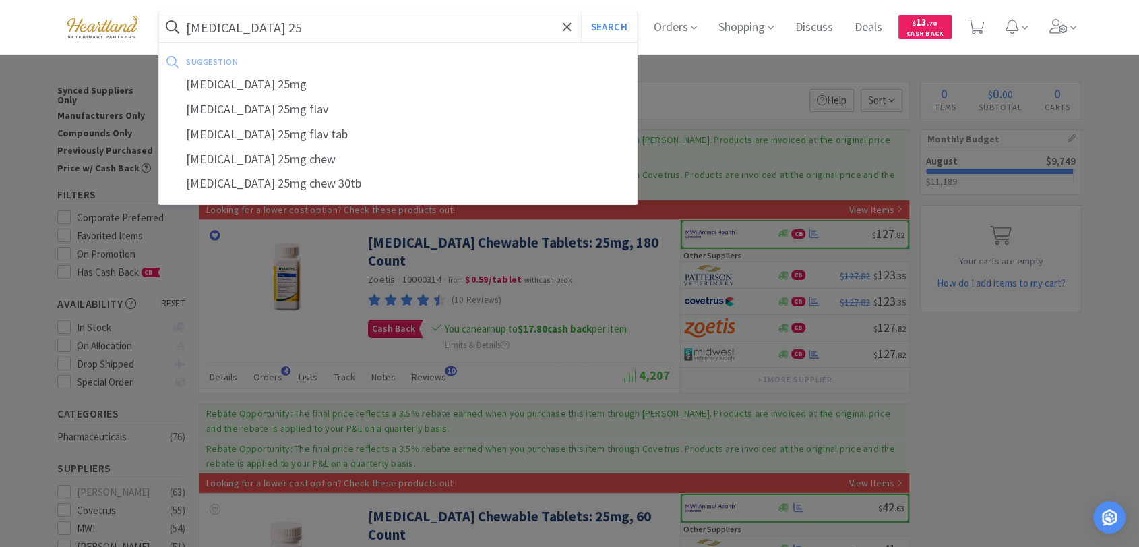
click at [581, 11] on button "Search" at bounding box center [609, 26] width 56 height 31
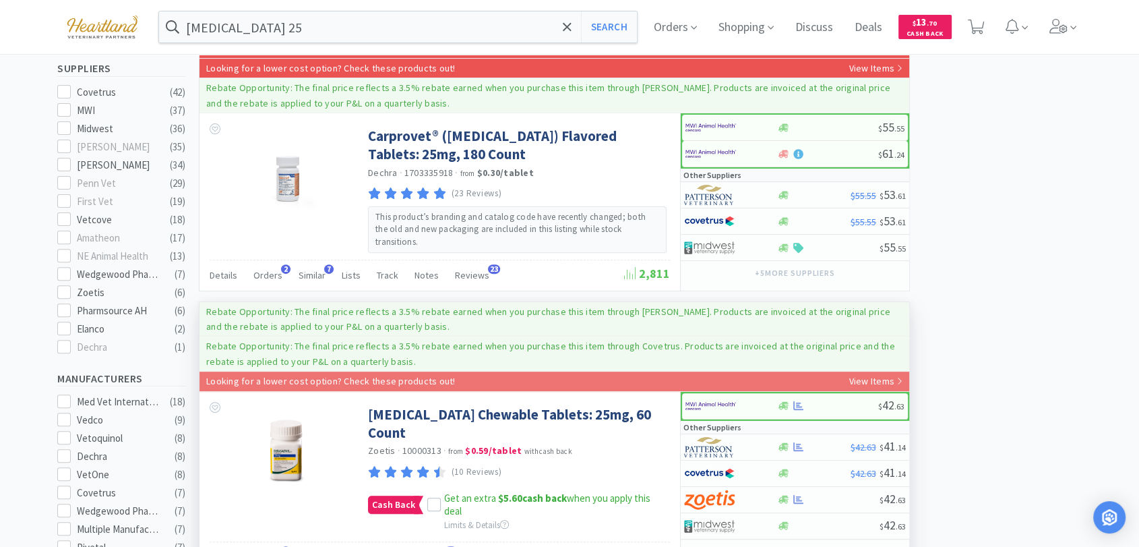
scroll to position [374, 0]
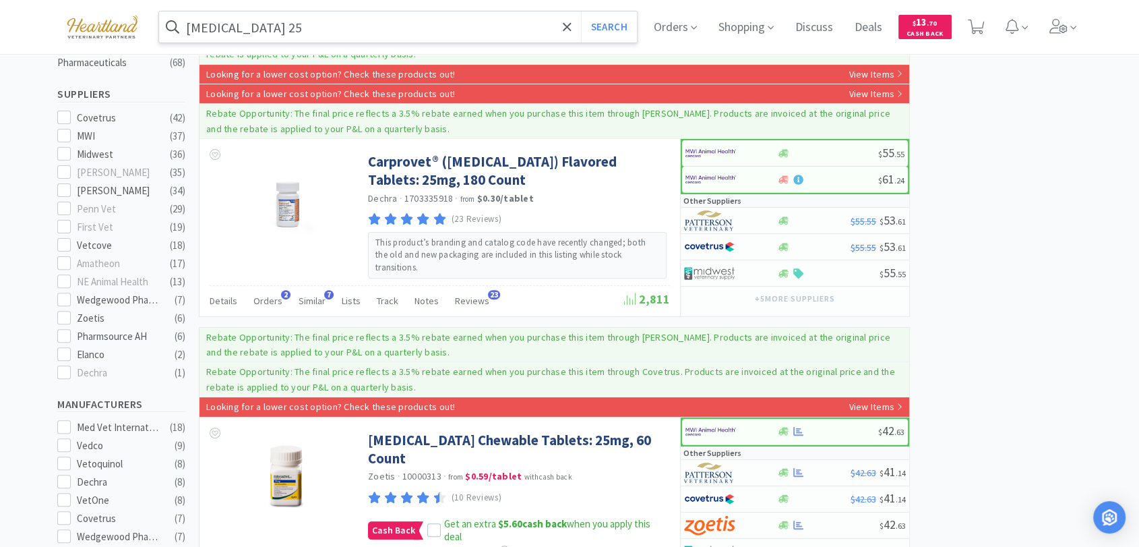
click at [302, 18] on input "[MEDICAL_DATA] 25" at bounding box center [398, 26] width 478 height 31
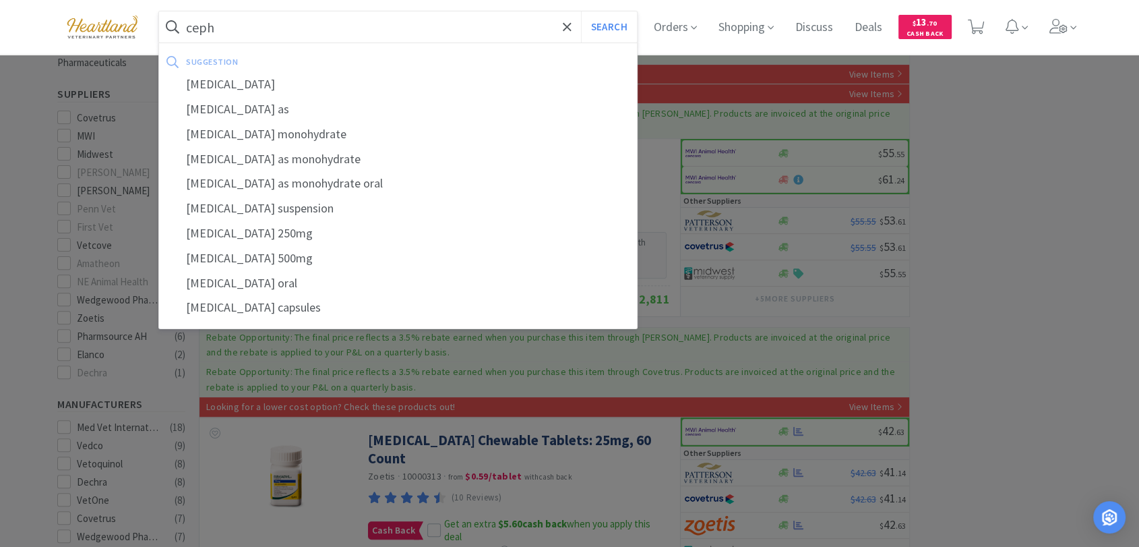
drag, startPoint x: 250, startPoint y: 75, endPoint x: 253, endPoint y: 67, distance: 8.8
click at [250, 76] on div "[MEDICAL_DATA]" at bounding box center [398, 84] width 478 height 25
type input "[MEDICAL_DATA]"
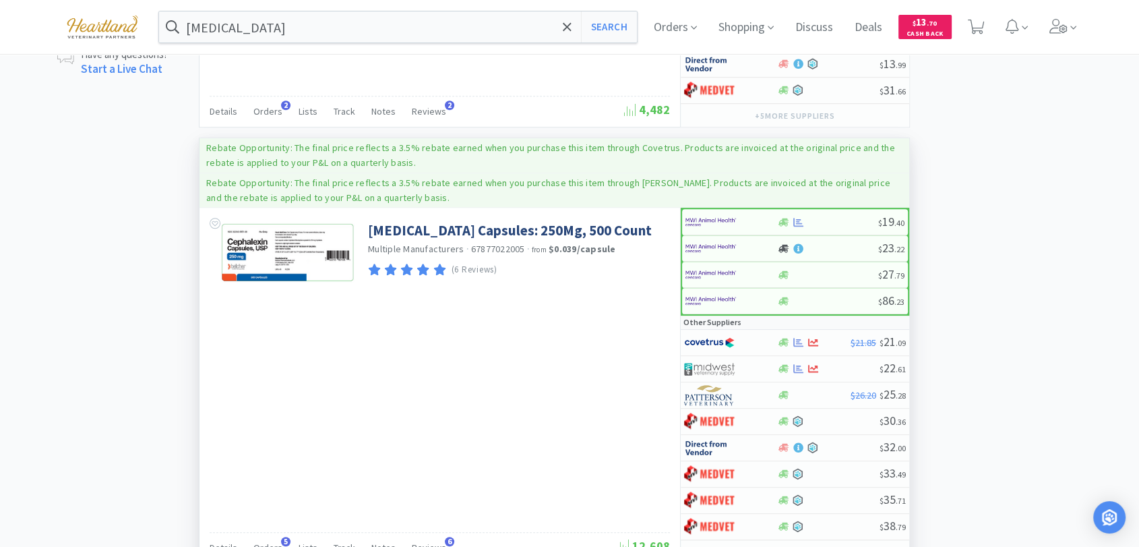
scroll to position [1198, 0]
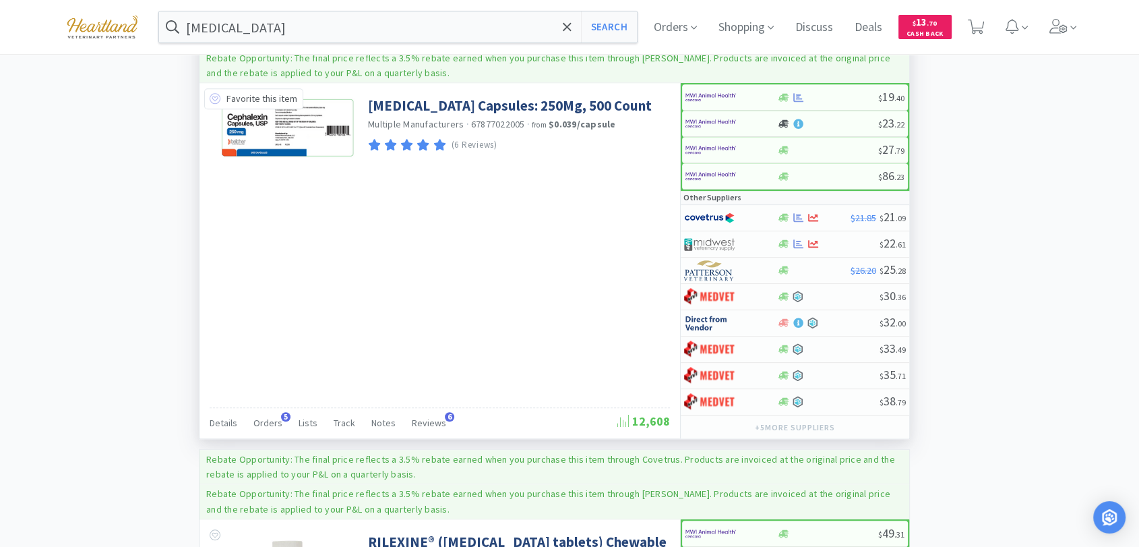
click at [213, 93] on icon at bounding box center [215, 98] width 11 height 11
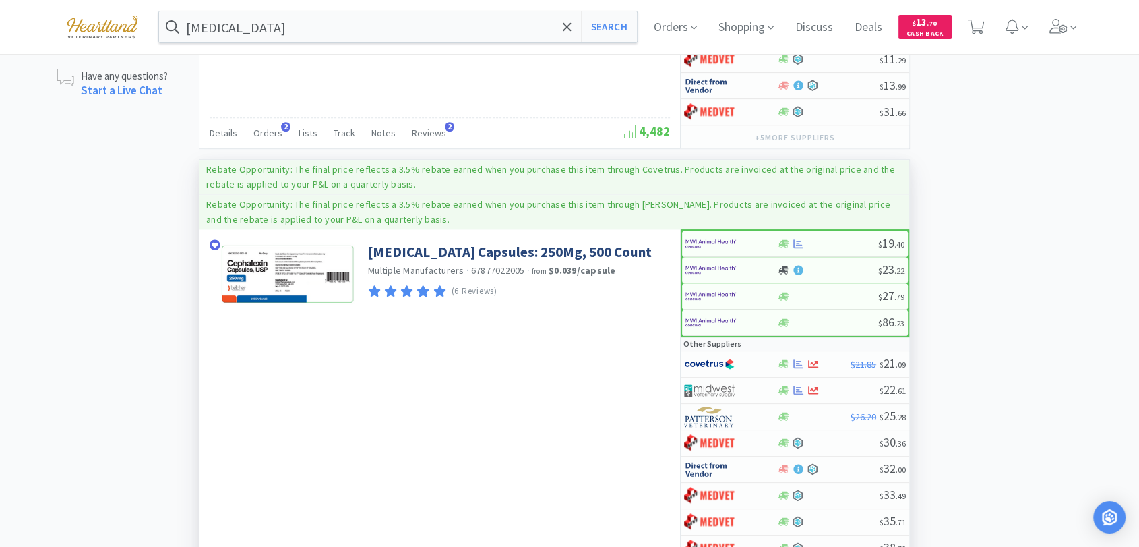
scroll to position [1048, 0]
